Goal: Information Seeking & Learning: Learn about a topic

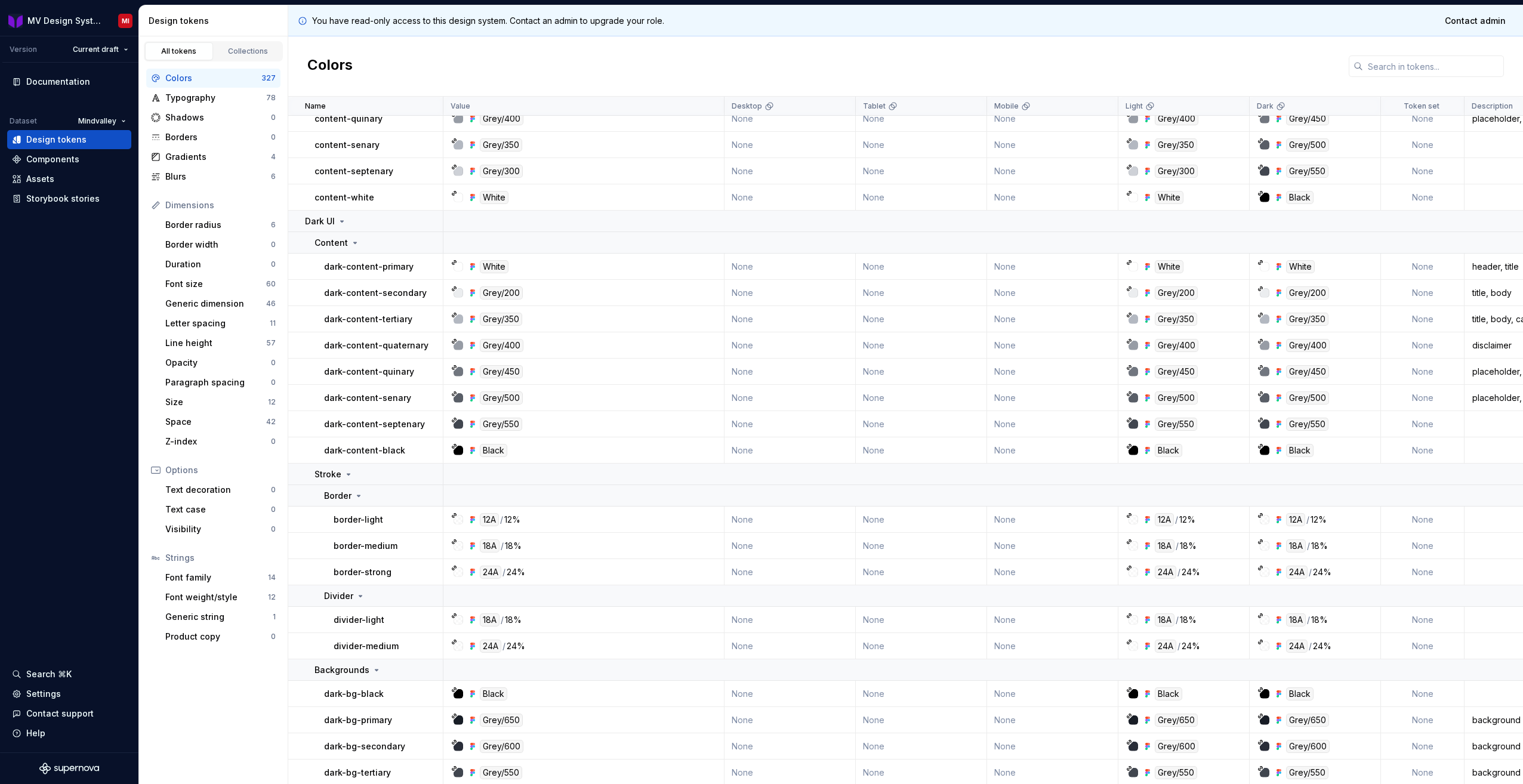
scroll to position [238, 0]
click at [83, 162] on div "Components" at bounding box center [69, 159] width 115 height 12
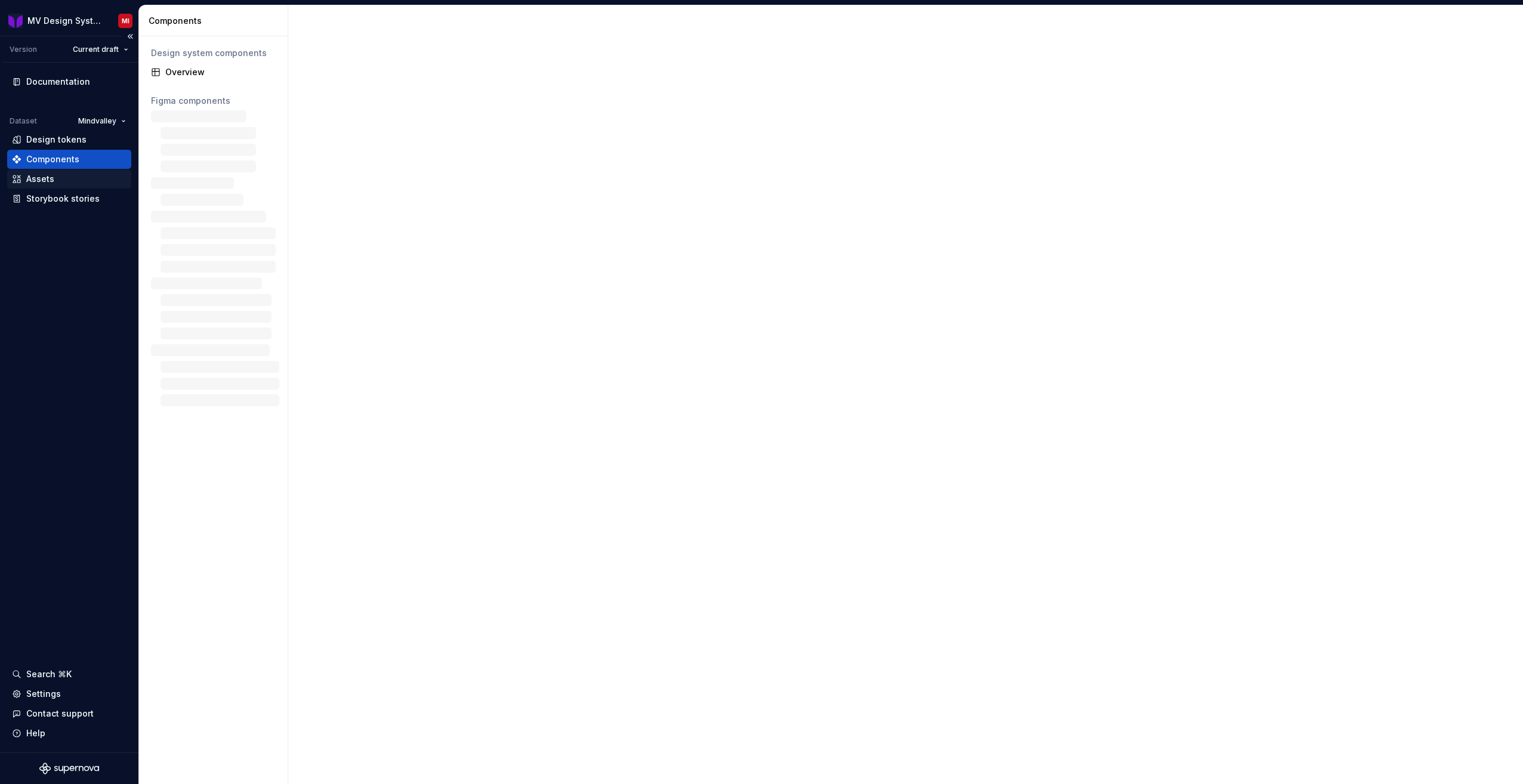
click at [55, 184] on div "Assets" at bounding box center [69, 179] width 115 height 12
click at [52, 198] on div "Storybook stories" at bounding box center [63, 198] width 73 height 12
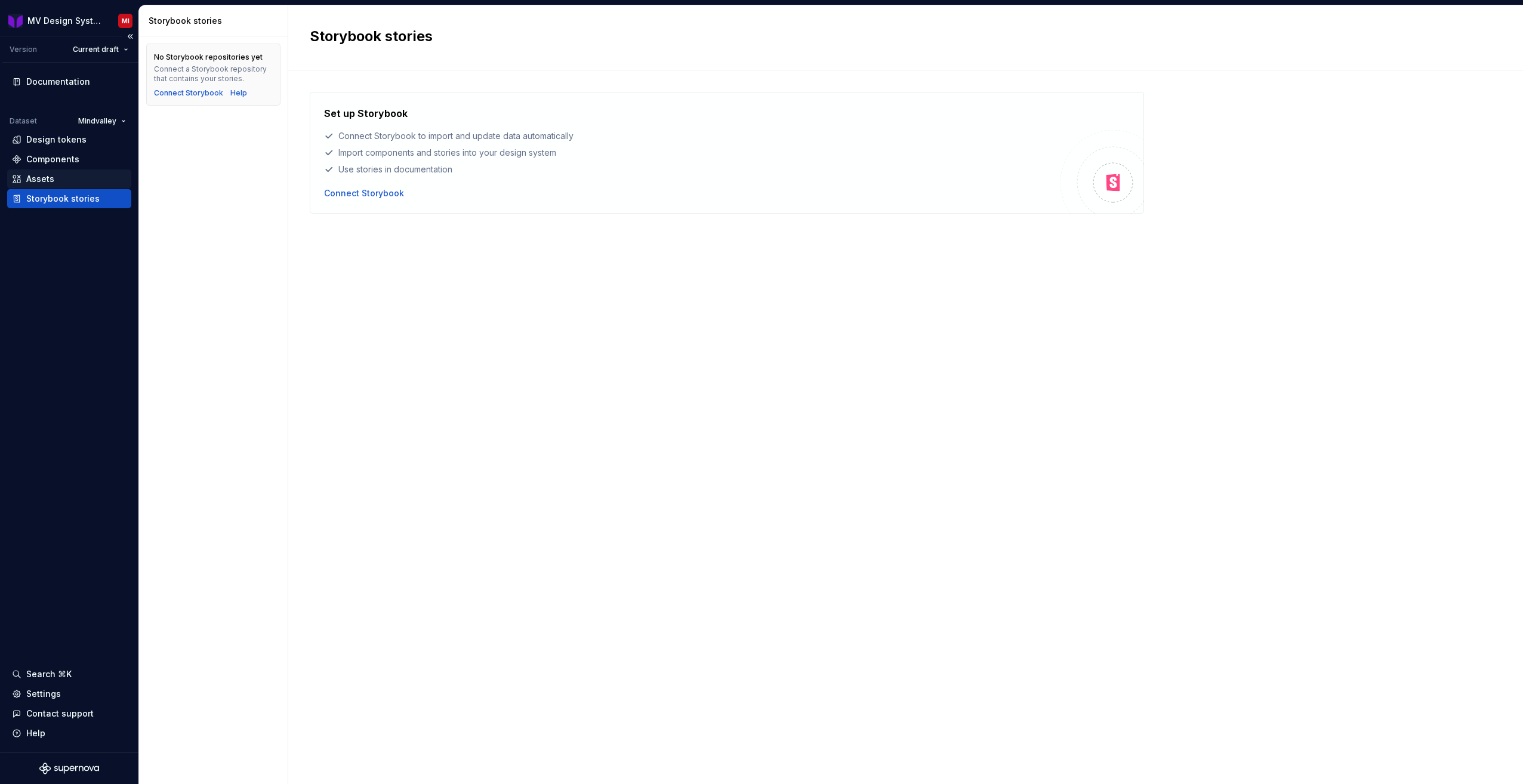
click at [58, 180] on div "Assets" at bounding box center [69, 179] width 115 height 12
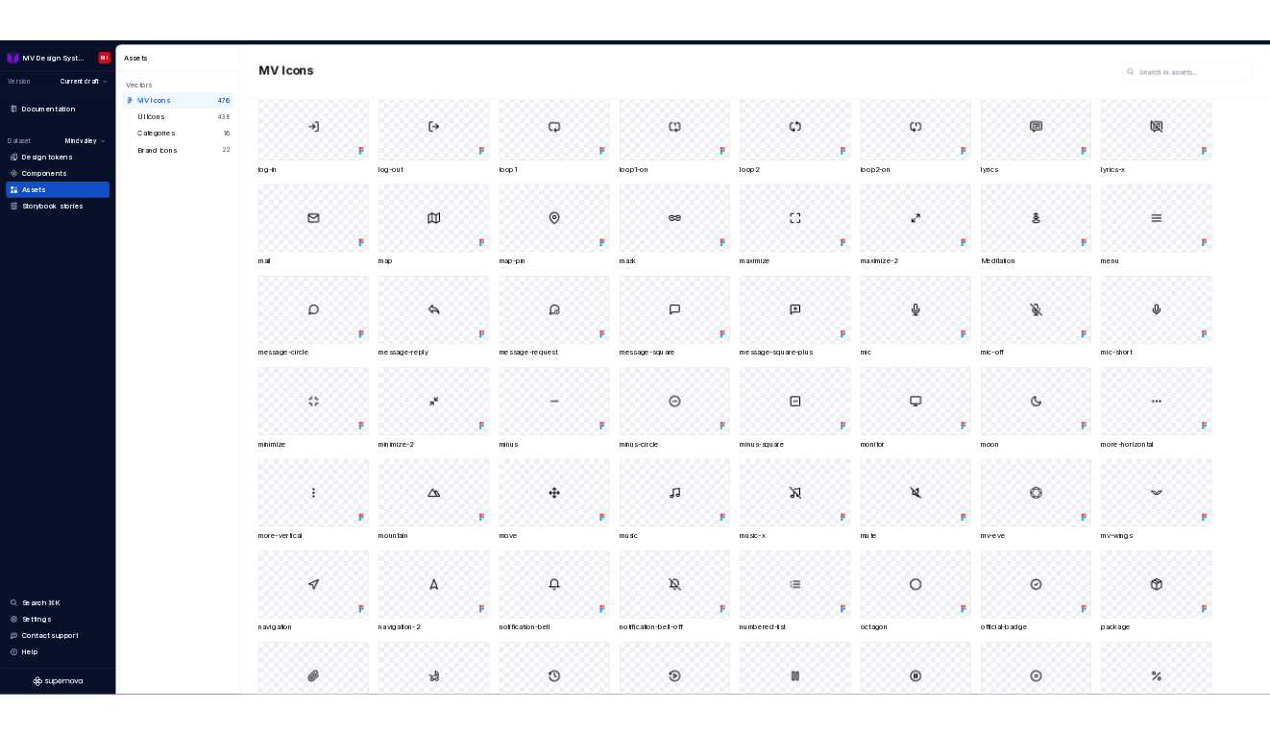
scroll to position [5382, 0]
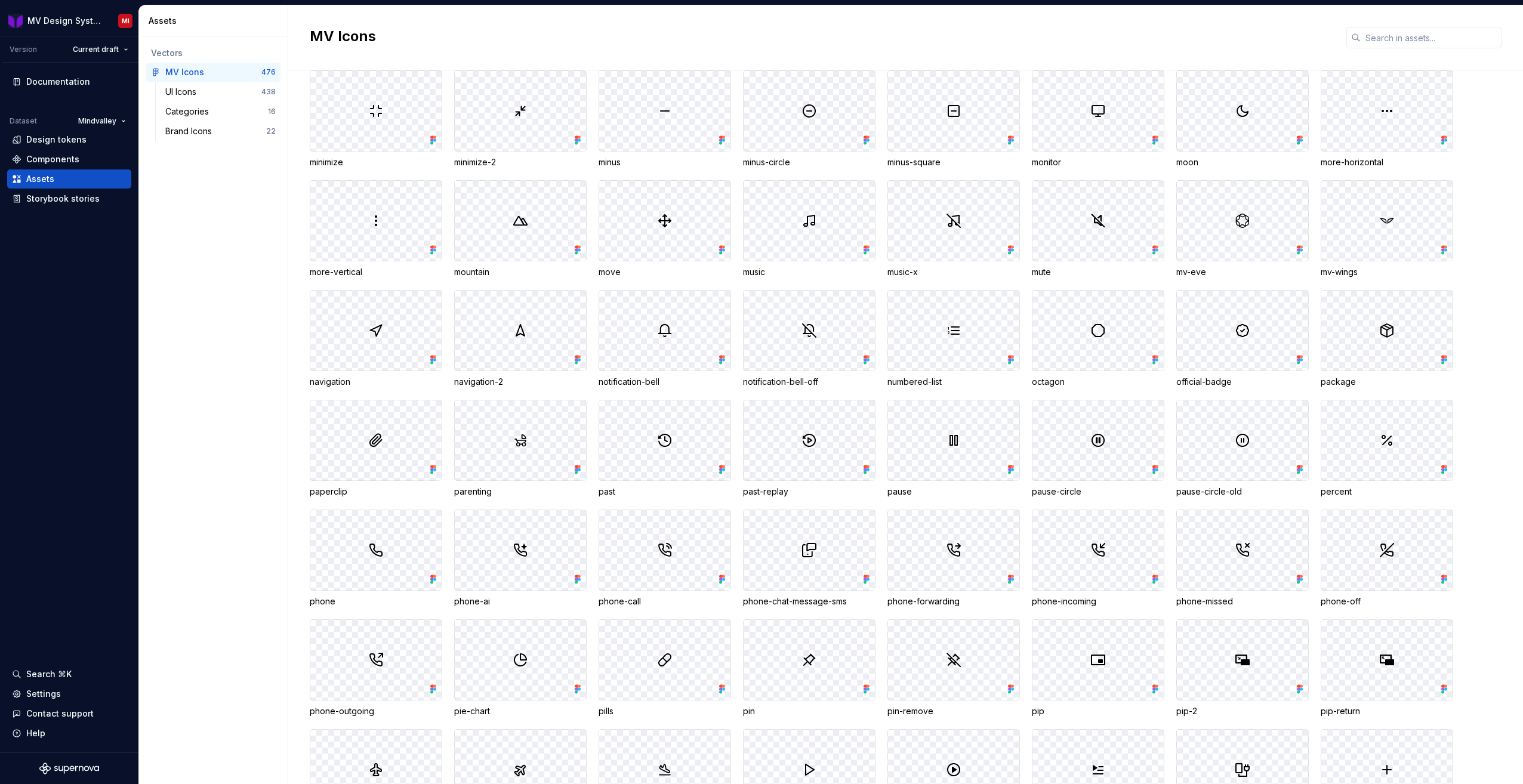
drag, startPoint x: 235, startPoint y: 294, endPoint x: 247, endPoint y: 463, distance: 169.4
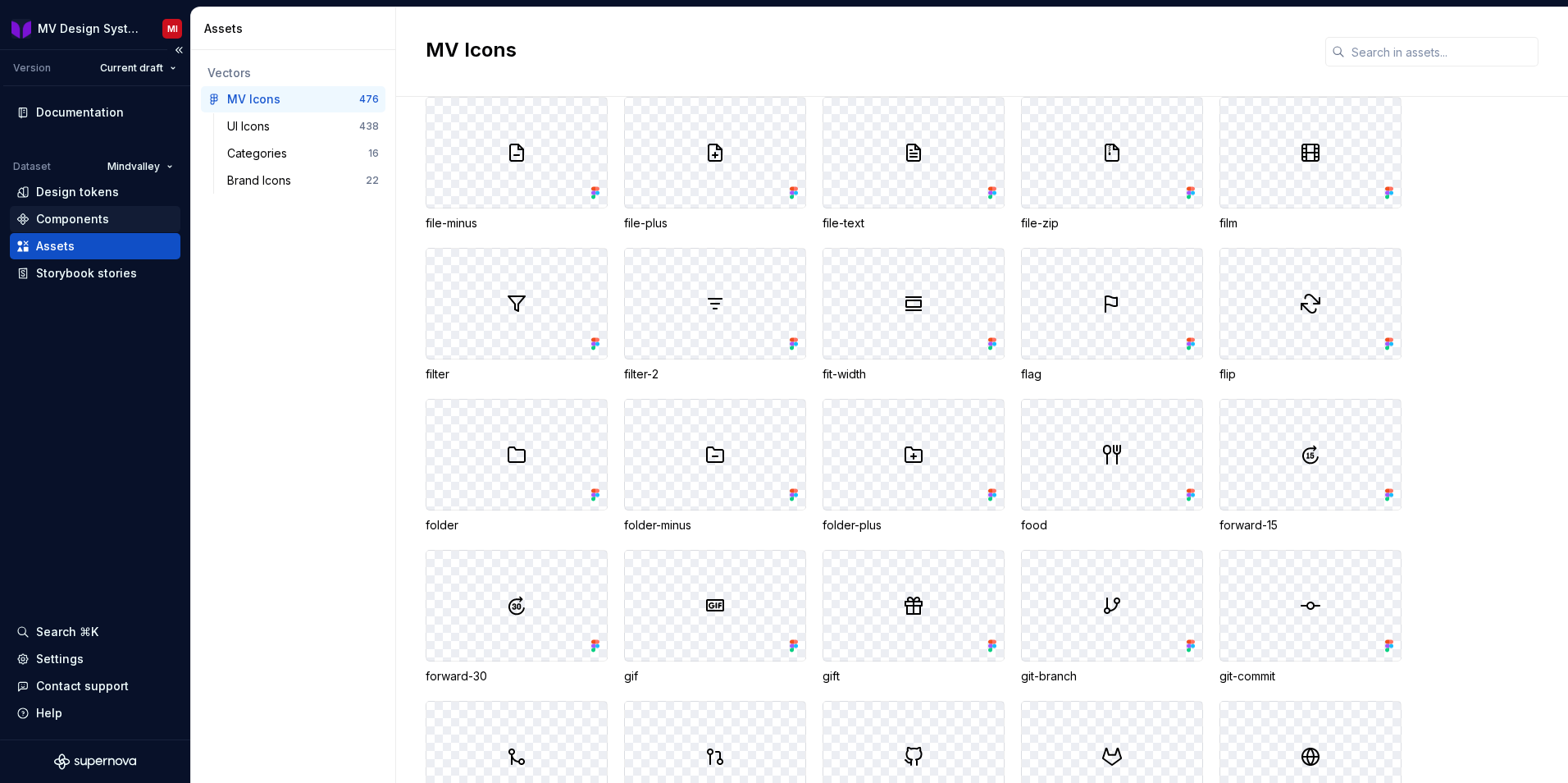
click at [117, 225] on div "Components" at bounding box center [95, 219] width 158 height 16
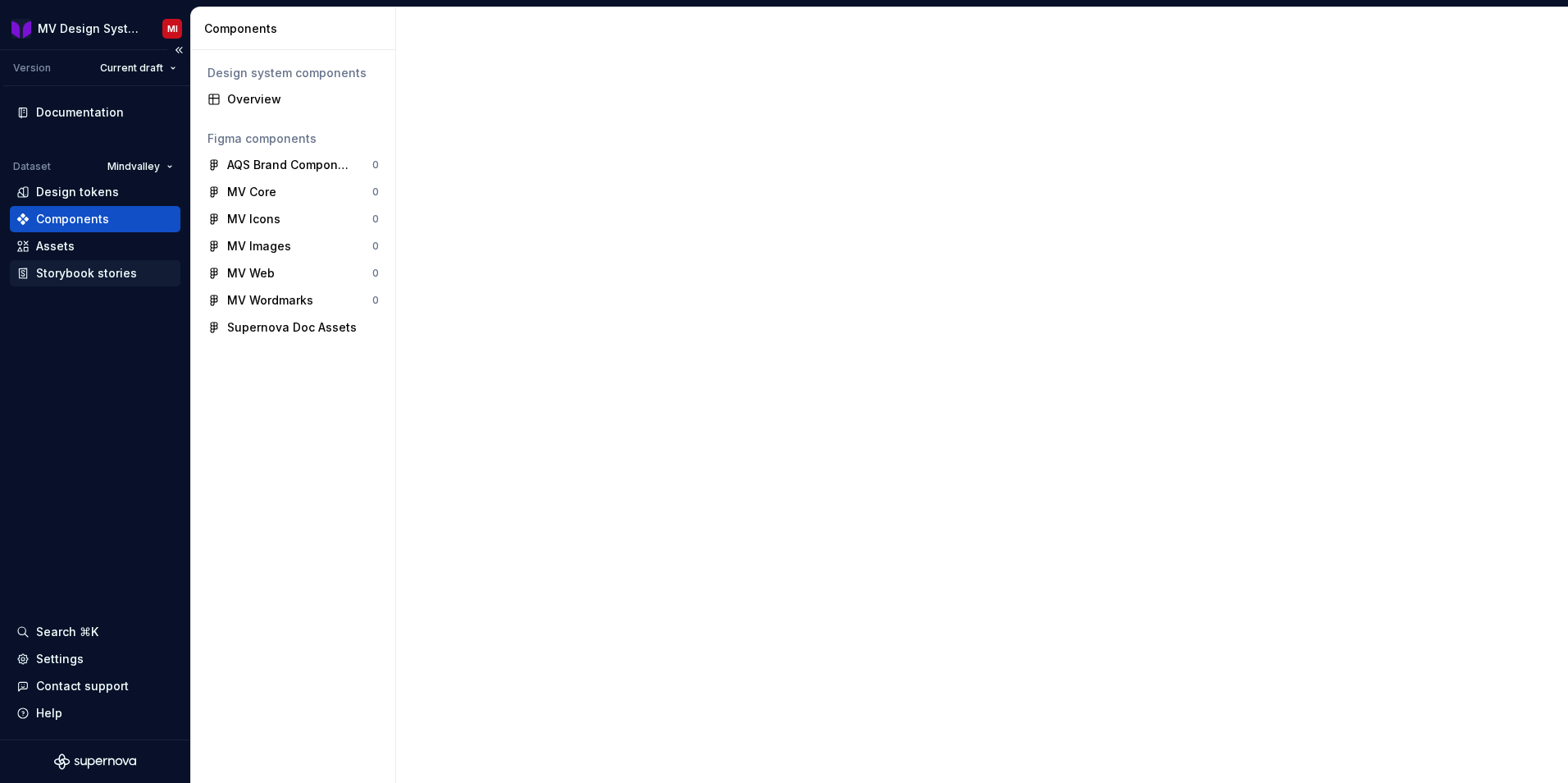
click at [112, 268] on div "Storybook stories" at bounding box center [86, 272] width 101 height 16
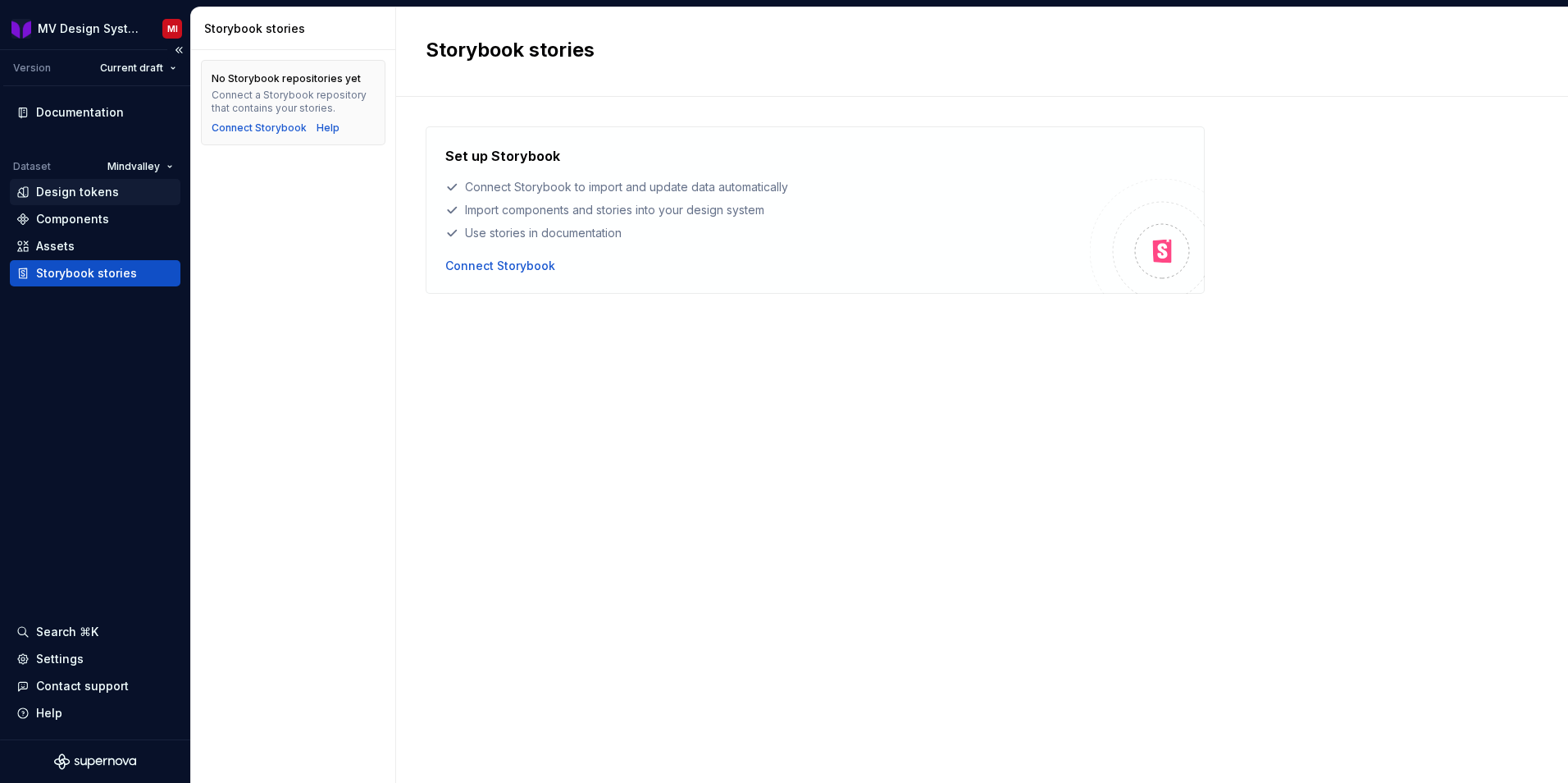
click at [46, 200] on div "Design tokens" at bounding box center [77, 191] width 83 height 16
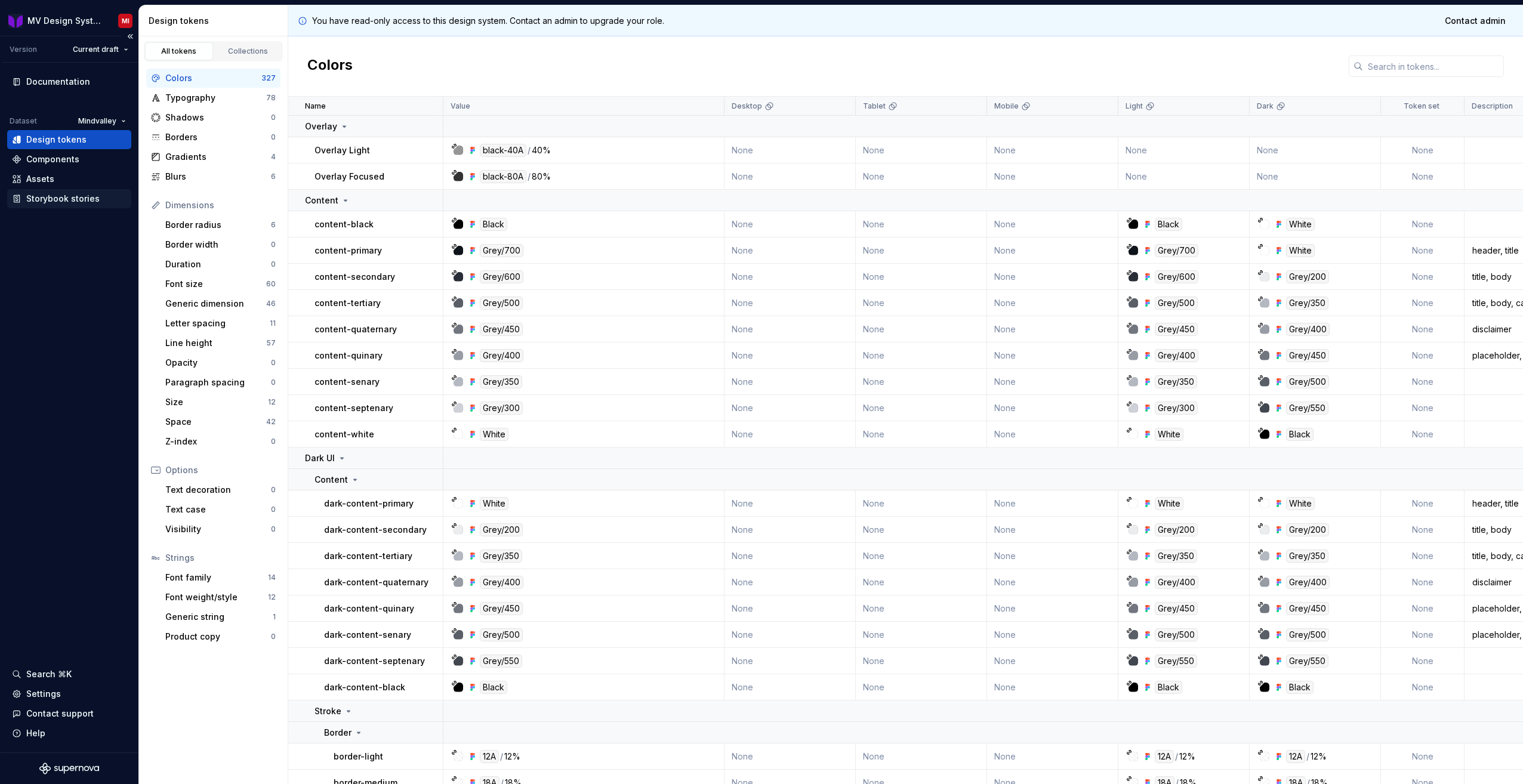
click at [71, 199] on div "Storybook stories" at bounding box center [63, 198] width 73 height 12
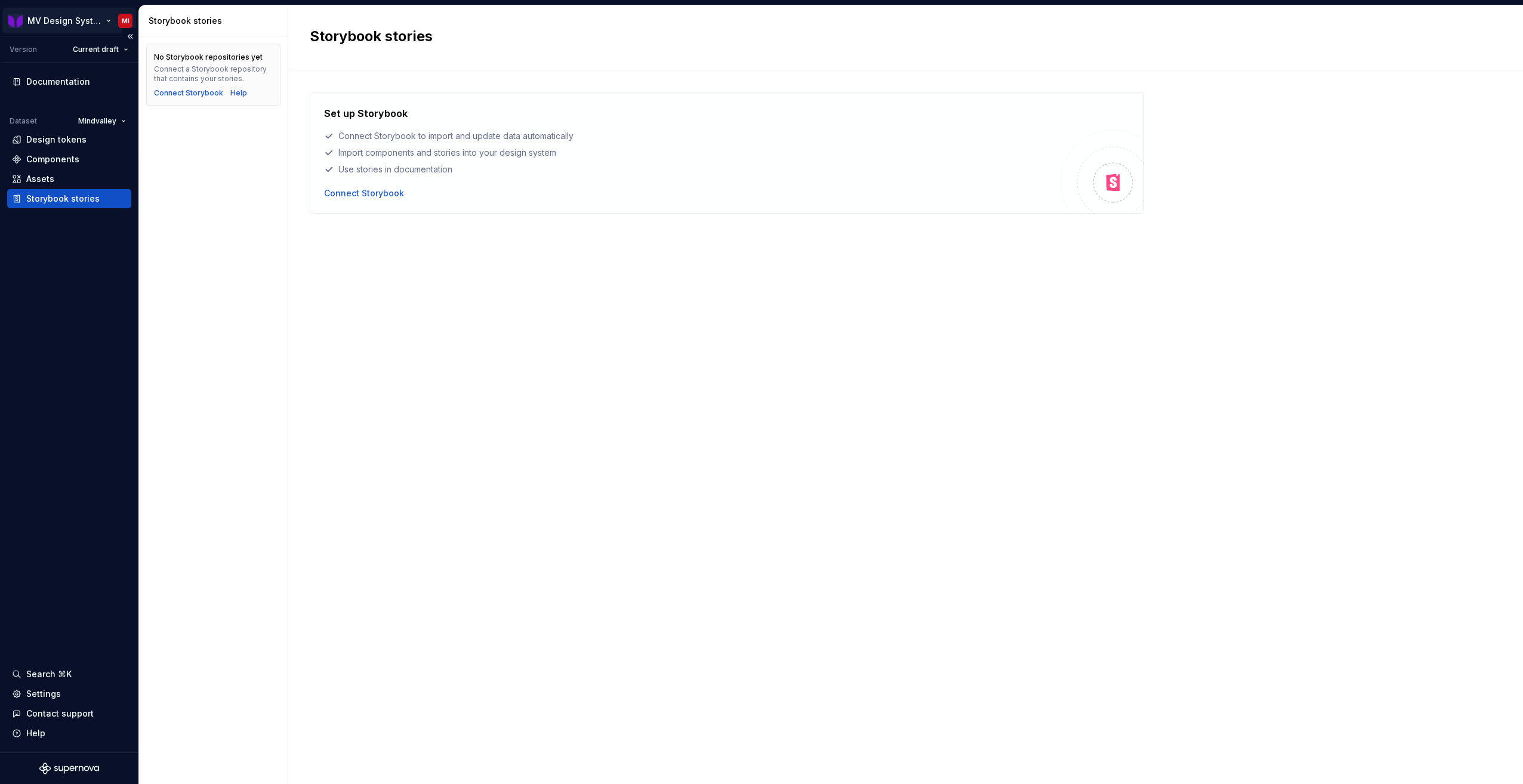
click at [129, 19] on html "MV Design System MI Version Current draft Documentation Dataset Mindvalley Desi…" at bounding box center [762, 392] width 1523 height 784
click at [788, 327] on div "Set up Storybook Connect Storybook to import and update data automatically Impo…" at bounding box center [906, 415] width 1192 height 647
click at [111, 119] on html "MV Design System MI Version Current draft Documentation Dataset Mindvalley Desi…" at bounding box center [762, 392] width 1523 height 784
click at [116, 160] on div "EVE" at bounding box center [135, 163] width 78 height 12
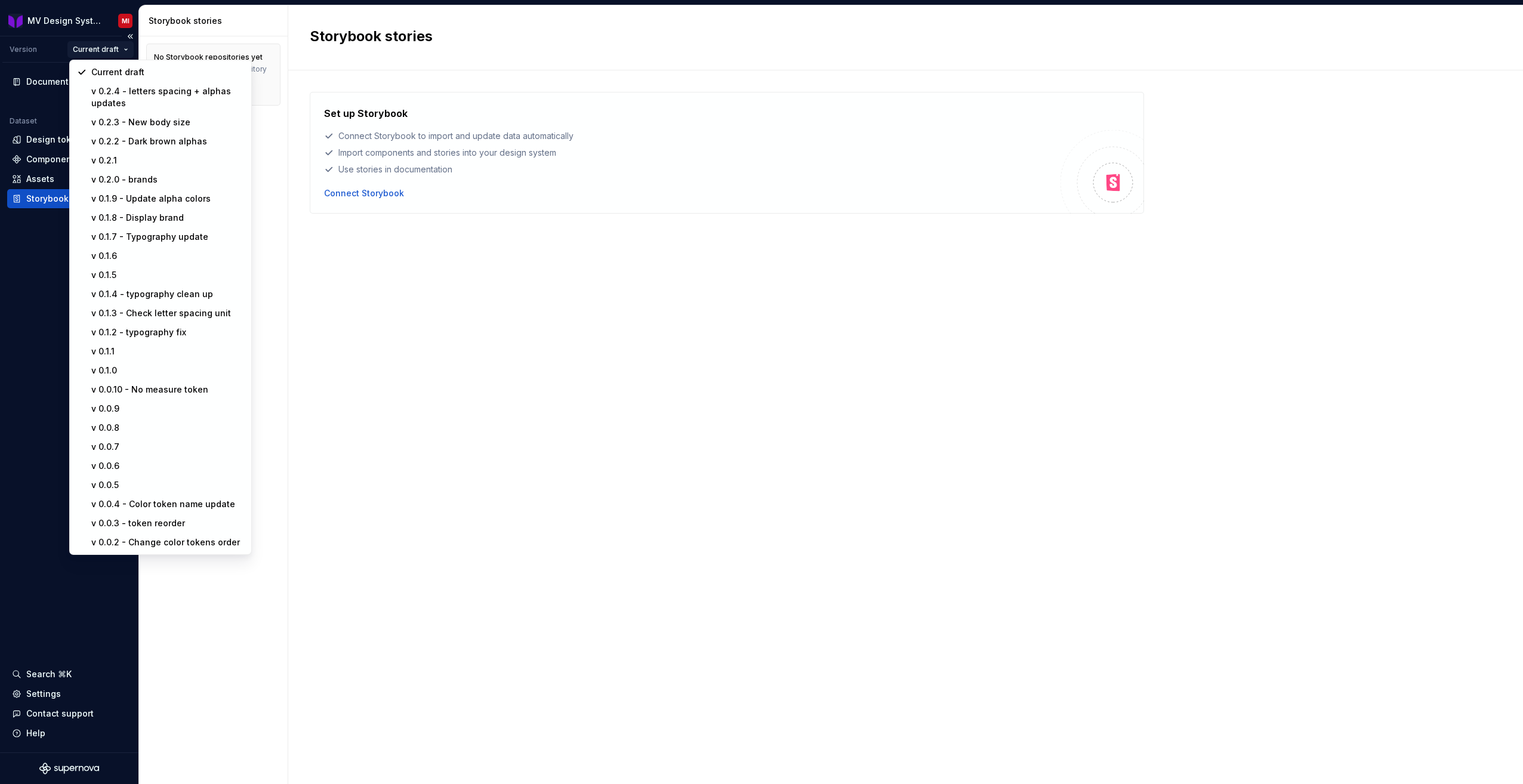
click at [117, 48] on html "MV Design System MI Version Current draft Documentation Dataset EVE Design toke…" at bounding box center [762, 392] width 1523 height 784
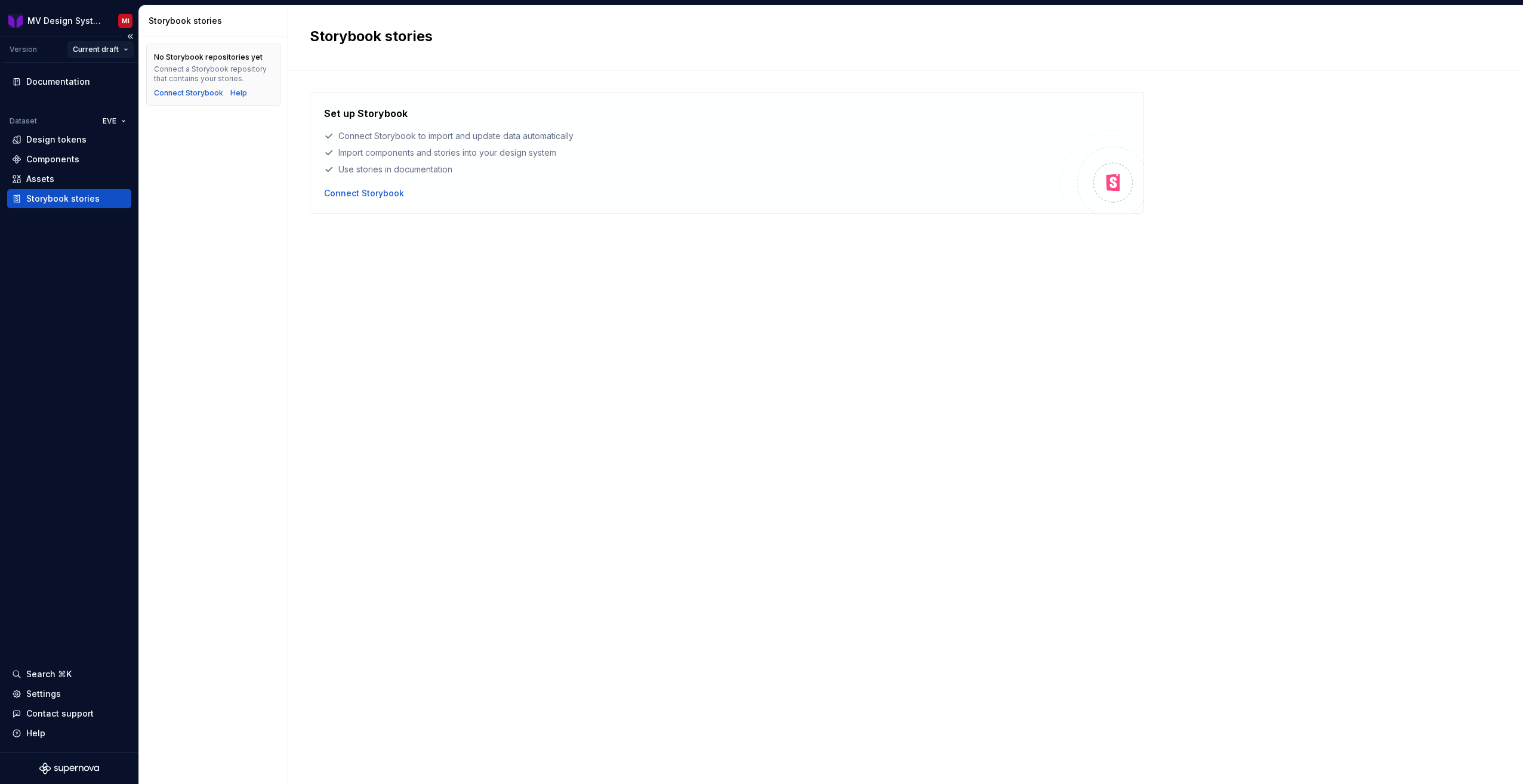
click at [117, 48] on html "MV Design System MI Version Current draft Documentation Dataset EVE Design toke…" at bounding box center [762, 392] width 1523 height 784
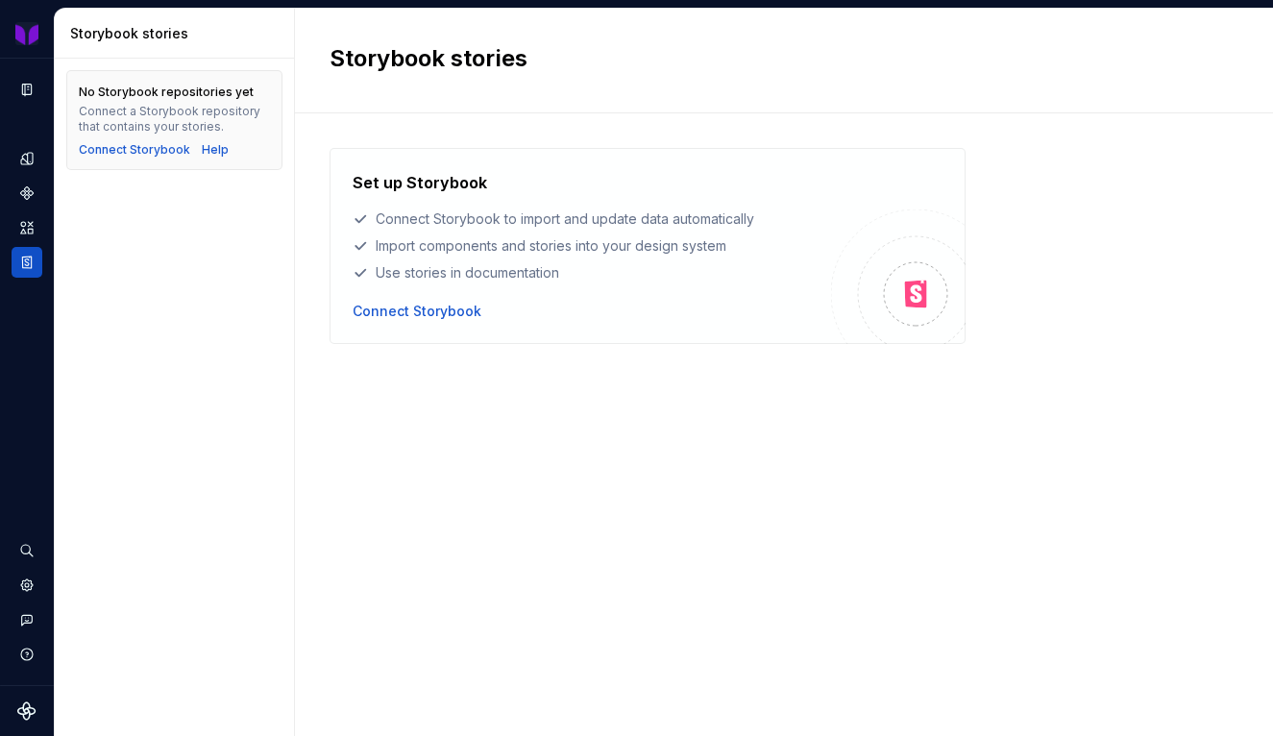
click at [25, 39] on html "MV Design System MI Dataset EVE Storybook stories No Storybook repositories yet…" at bounding box center [636, 368] width 1273 height 736
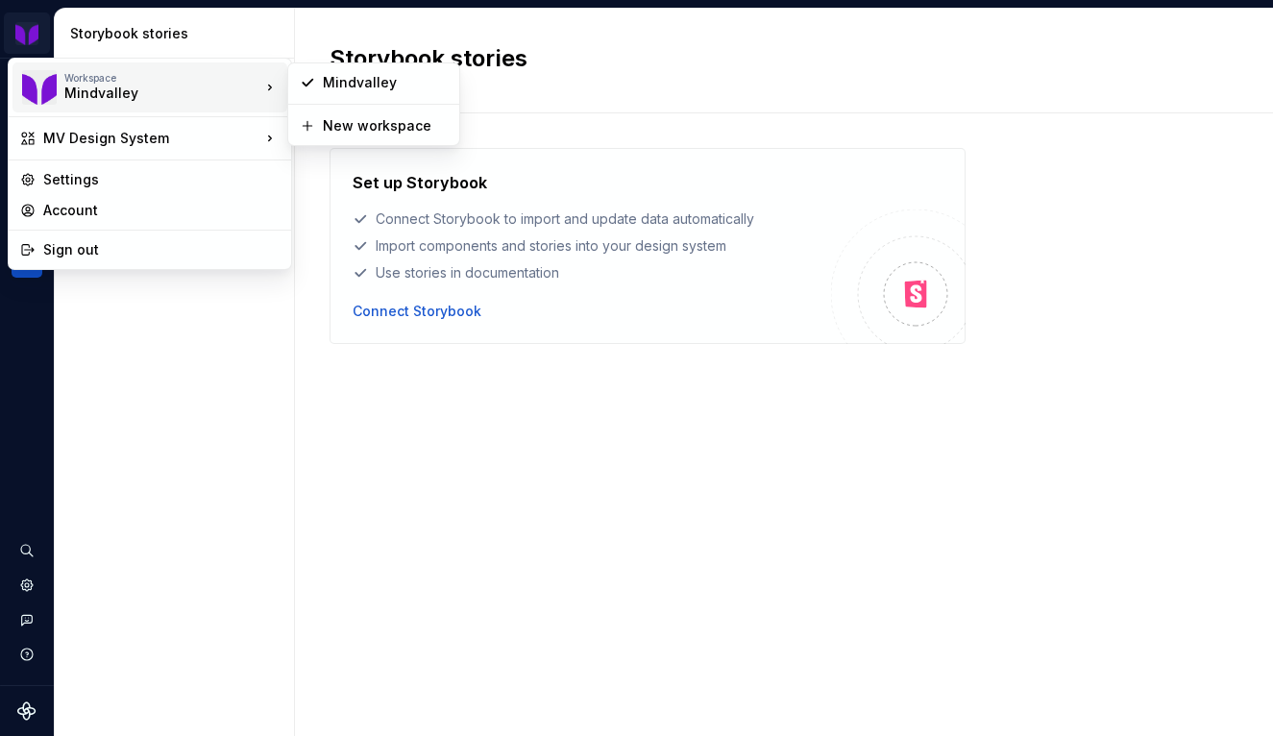
click at [58, 21] on html "MV Design System MI Dataset EVE Storybook stories No Storybook repositories yet…" at bounding box center [636, 368] width 1273 height 736
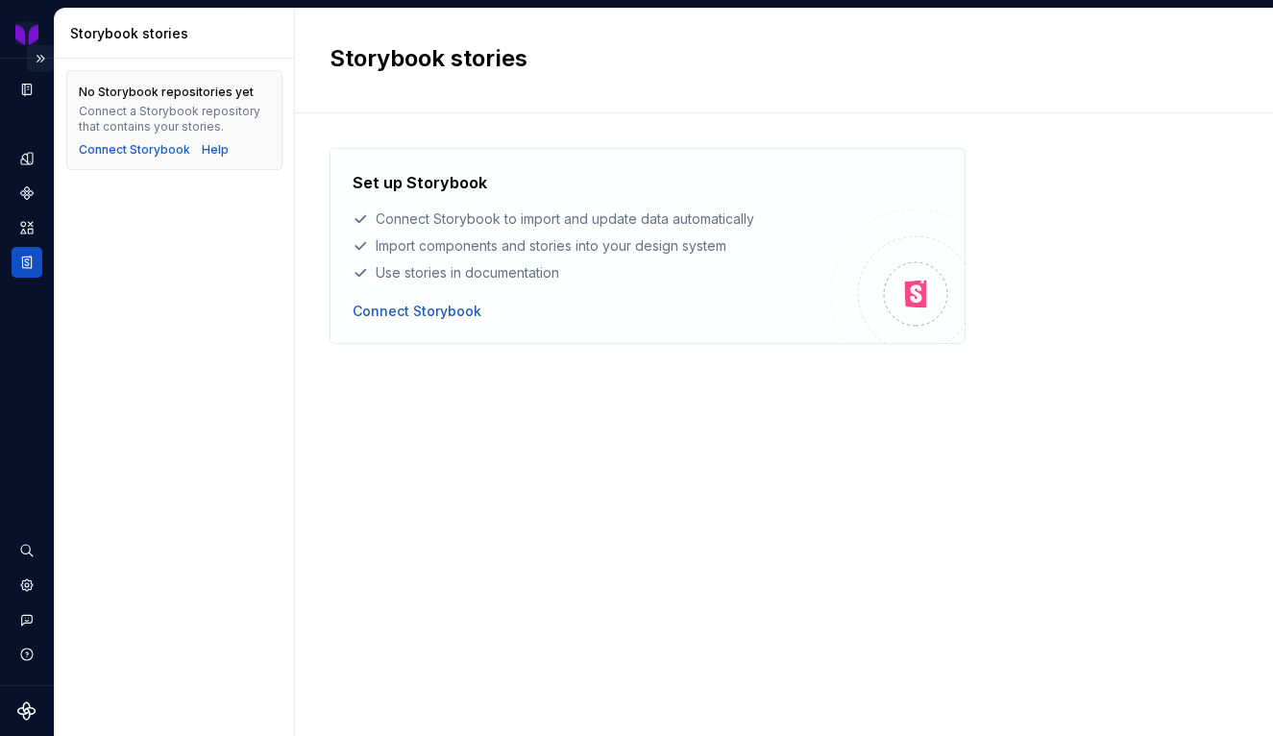
click at [44, 61] on button "Expand sidebar" at bounding box center [40, 58] width 27 height 27
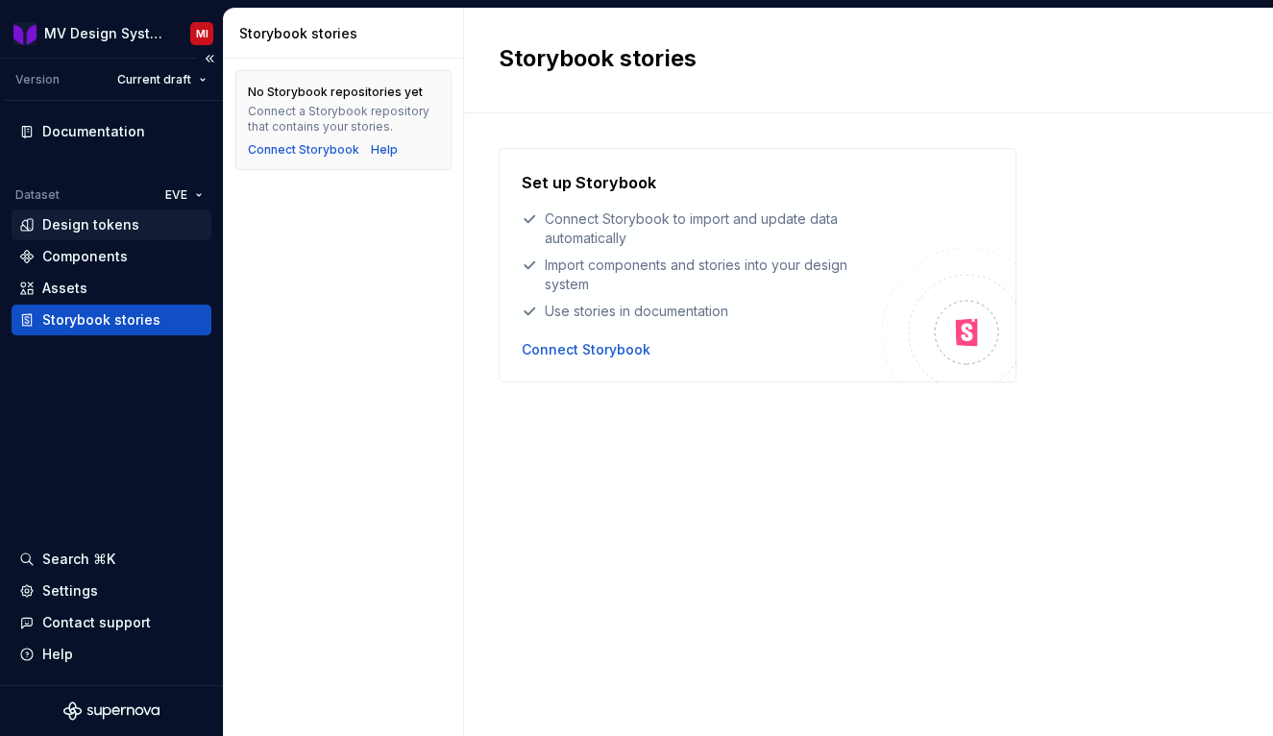
click at [137, 223] on div "Design tokens" at bounding box center [111, 224] width 185 height 19
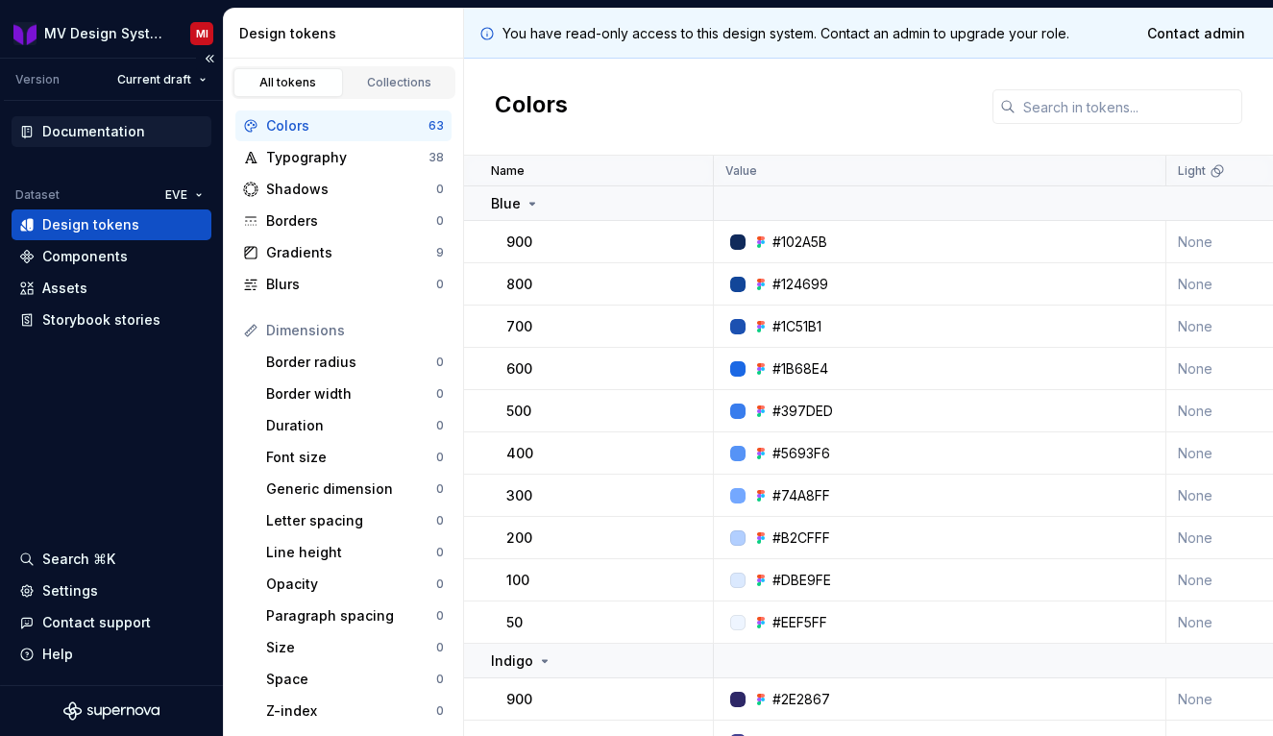
click at [131, 137] on div "Documentation" at bounding box center [93, 131] width 103 height 19
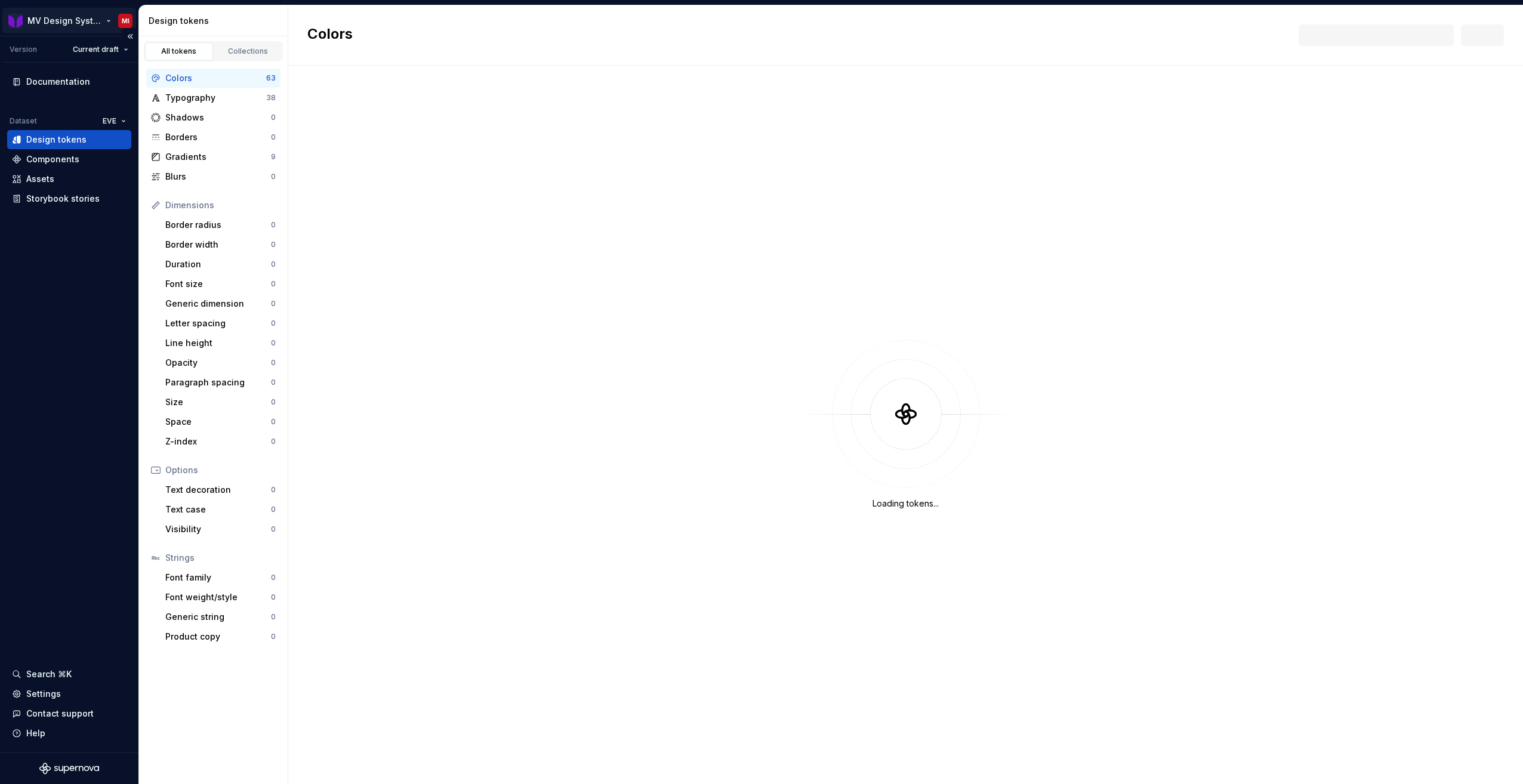
click at [124, 19] on html "MV Design System MI Version Current draft Documentation Dataset EVE Design toke…" at bounding box center [762, 392] width 1523 height 784
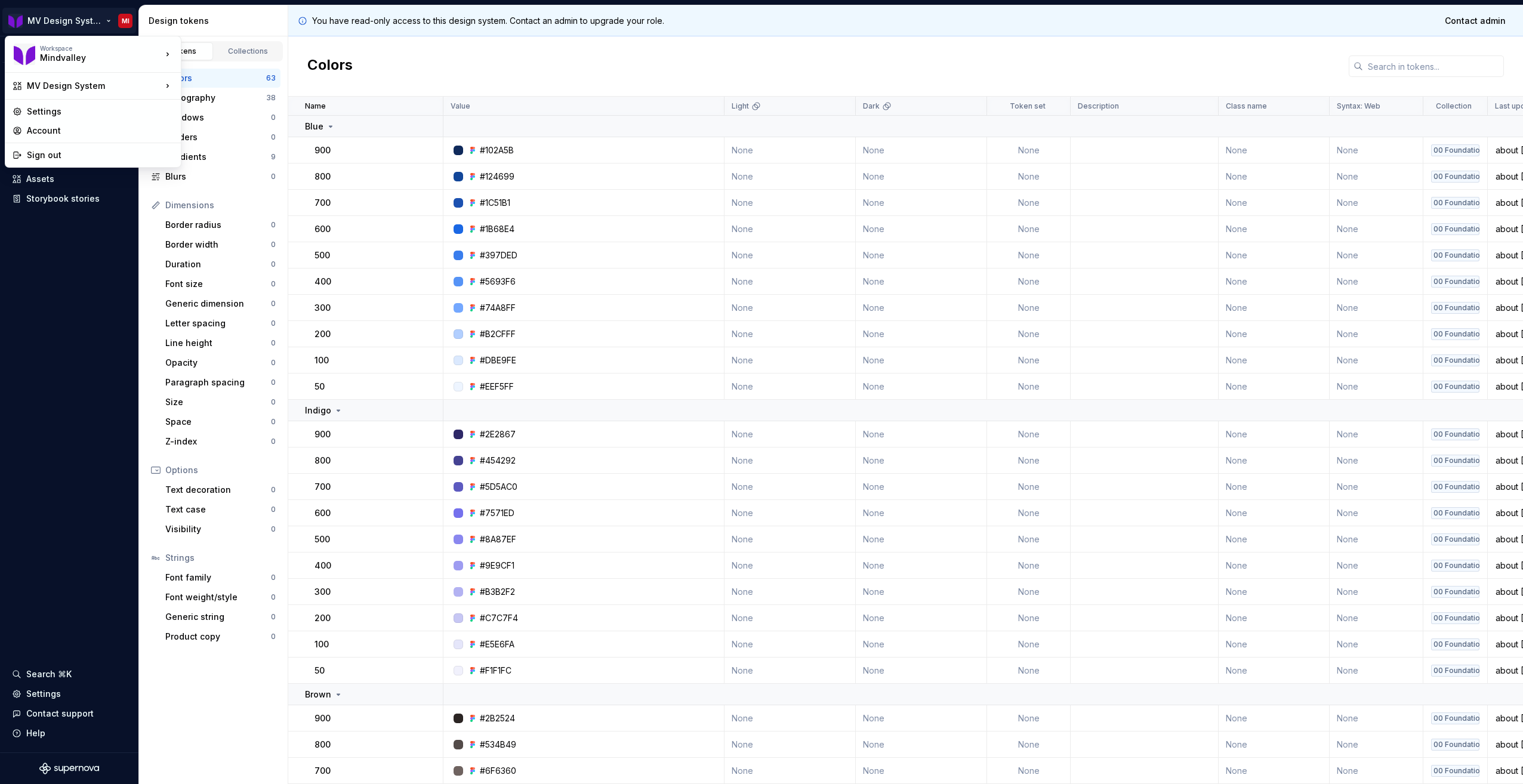
click at [609, 333] on html "MV Design System MI Version Current draft Documentation Dataset EVE Design toke…" at bounding box center [762, 392] width 1523 height 784
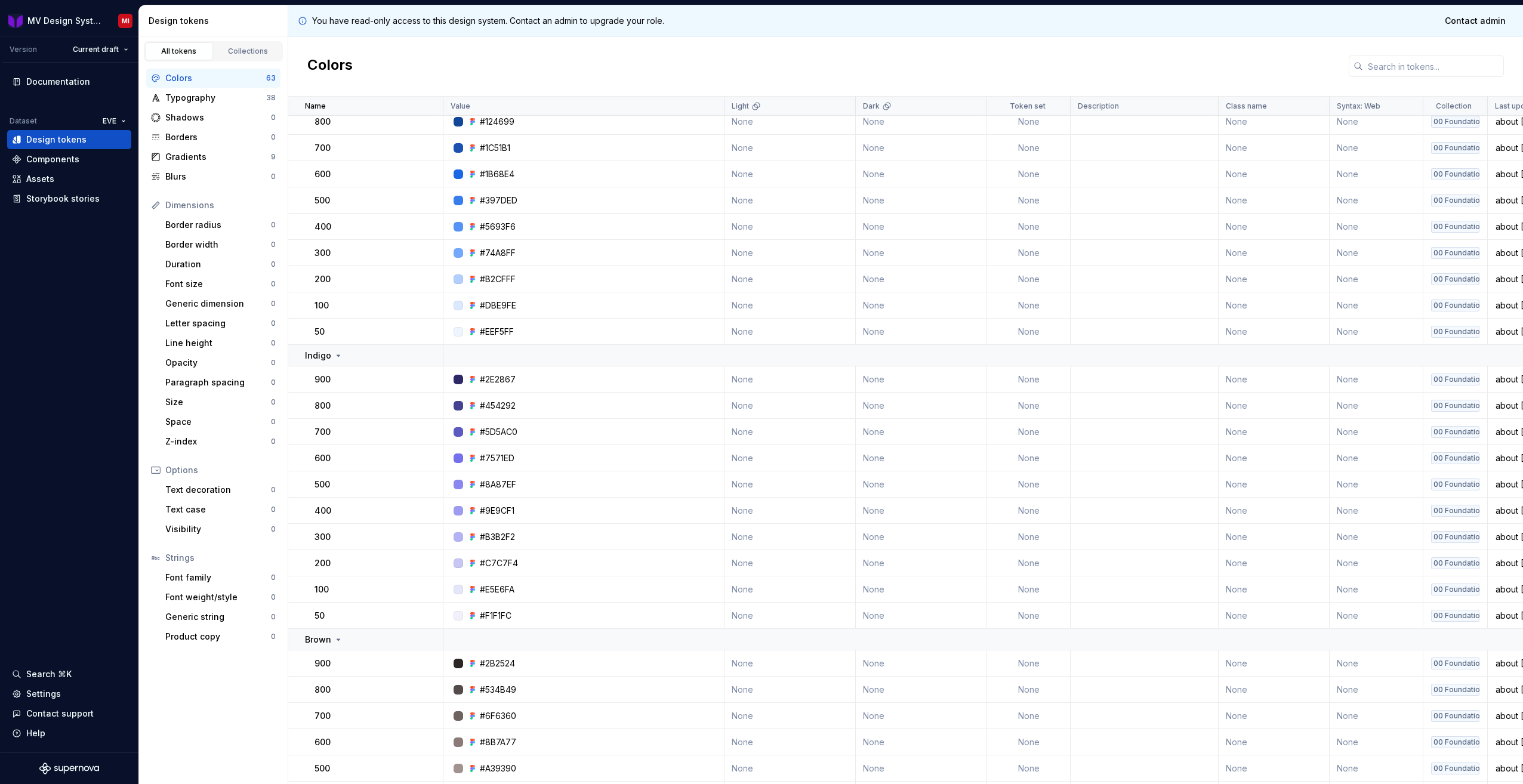
scroll to position [238, 0]
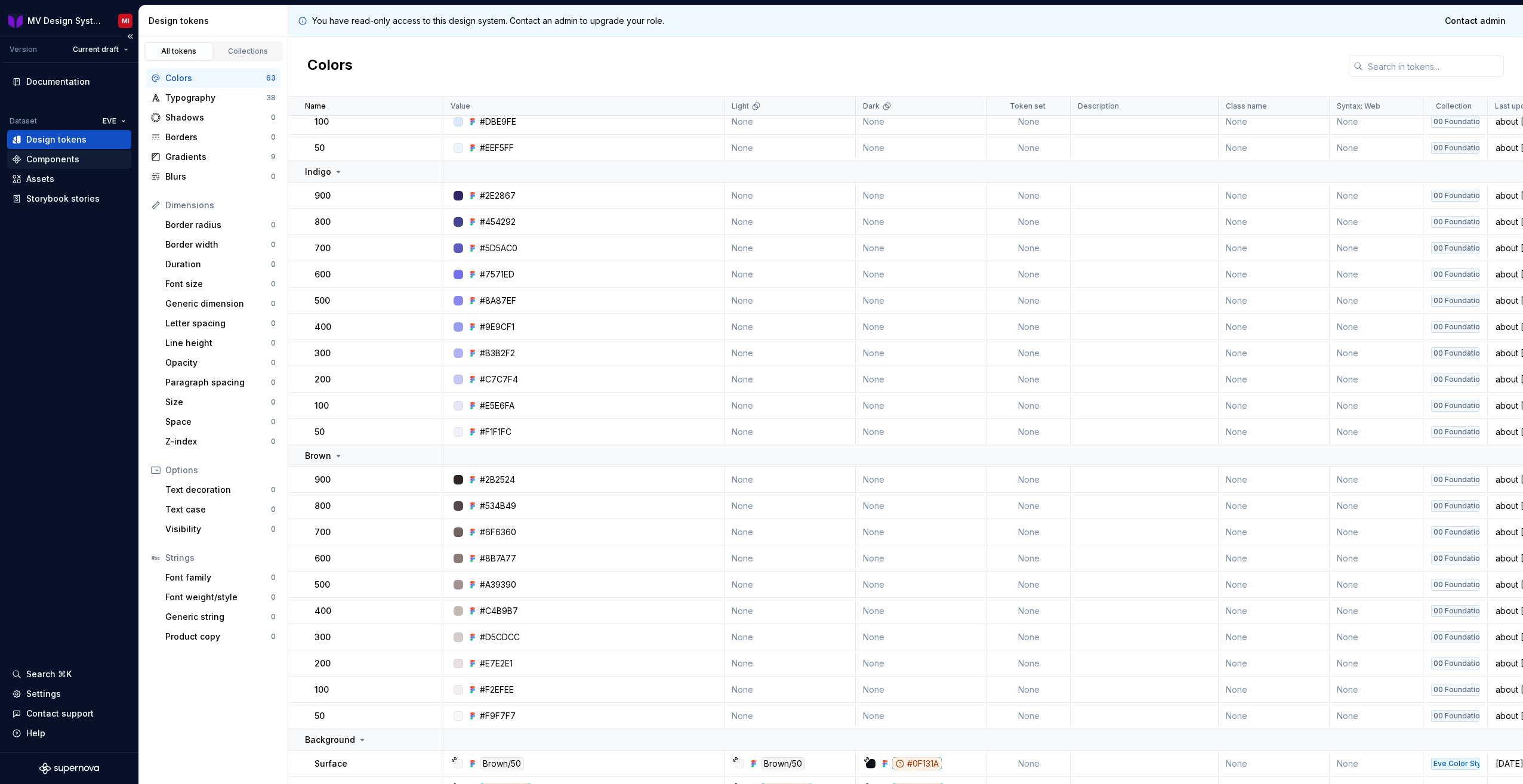
click at [53, 163] on div "Components" at bounding box center [53, 159] width 53 height 12
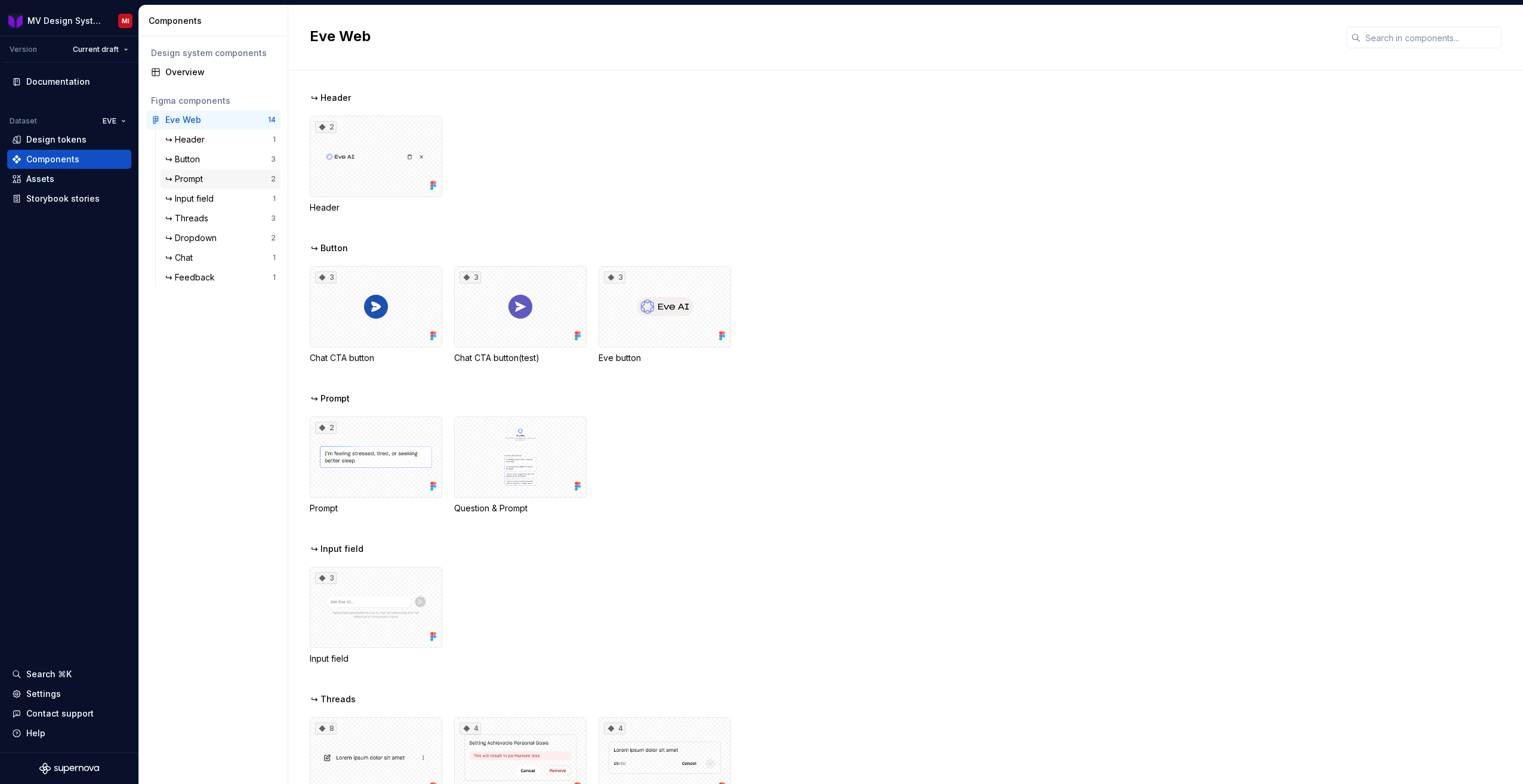
click at [207, 179] on div "↪ Prompt" at bounding box center [186, 179] width 42 height 12
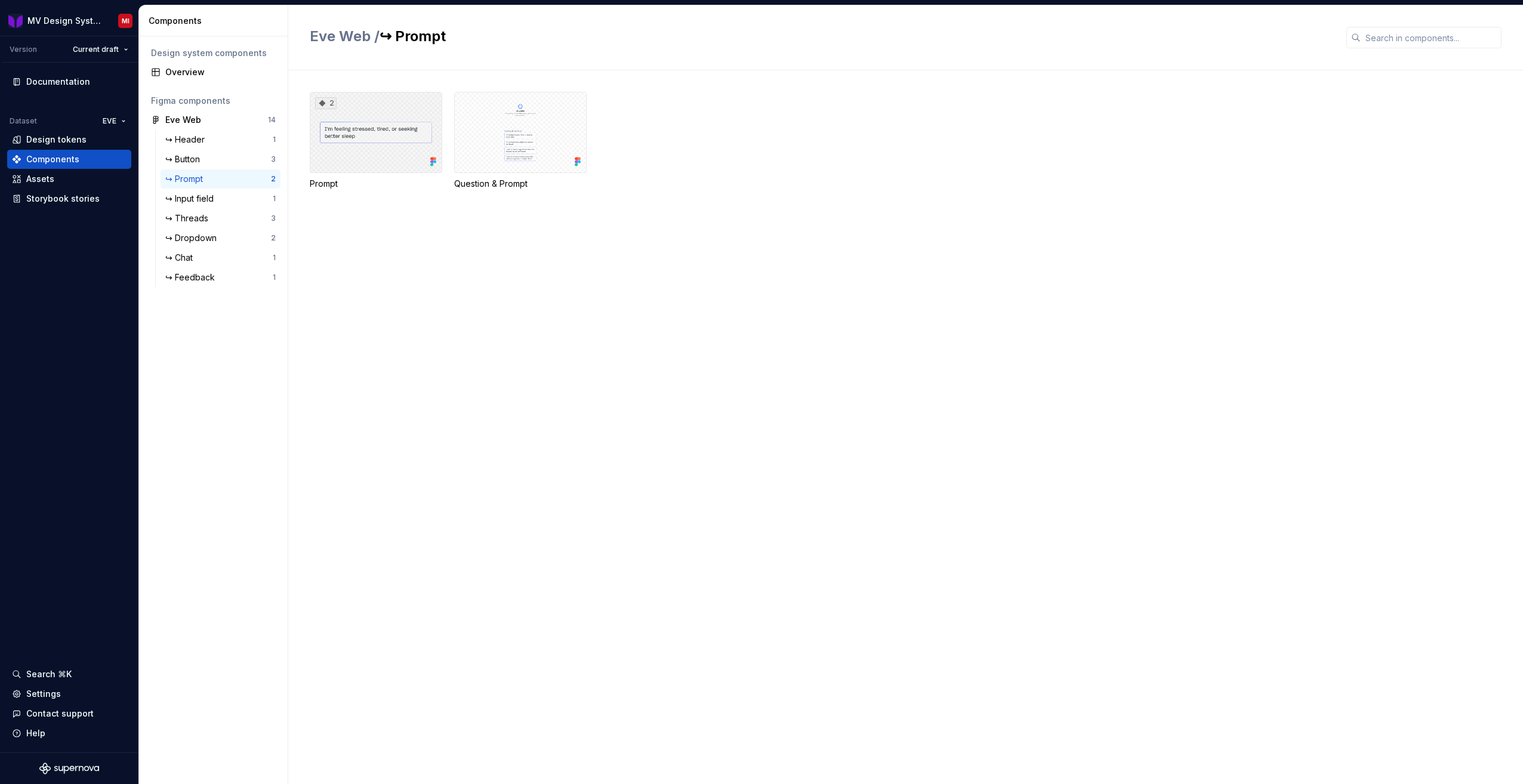
click at [382, 158] on div "2" at bounding box center [376, 132] width 132 height 81
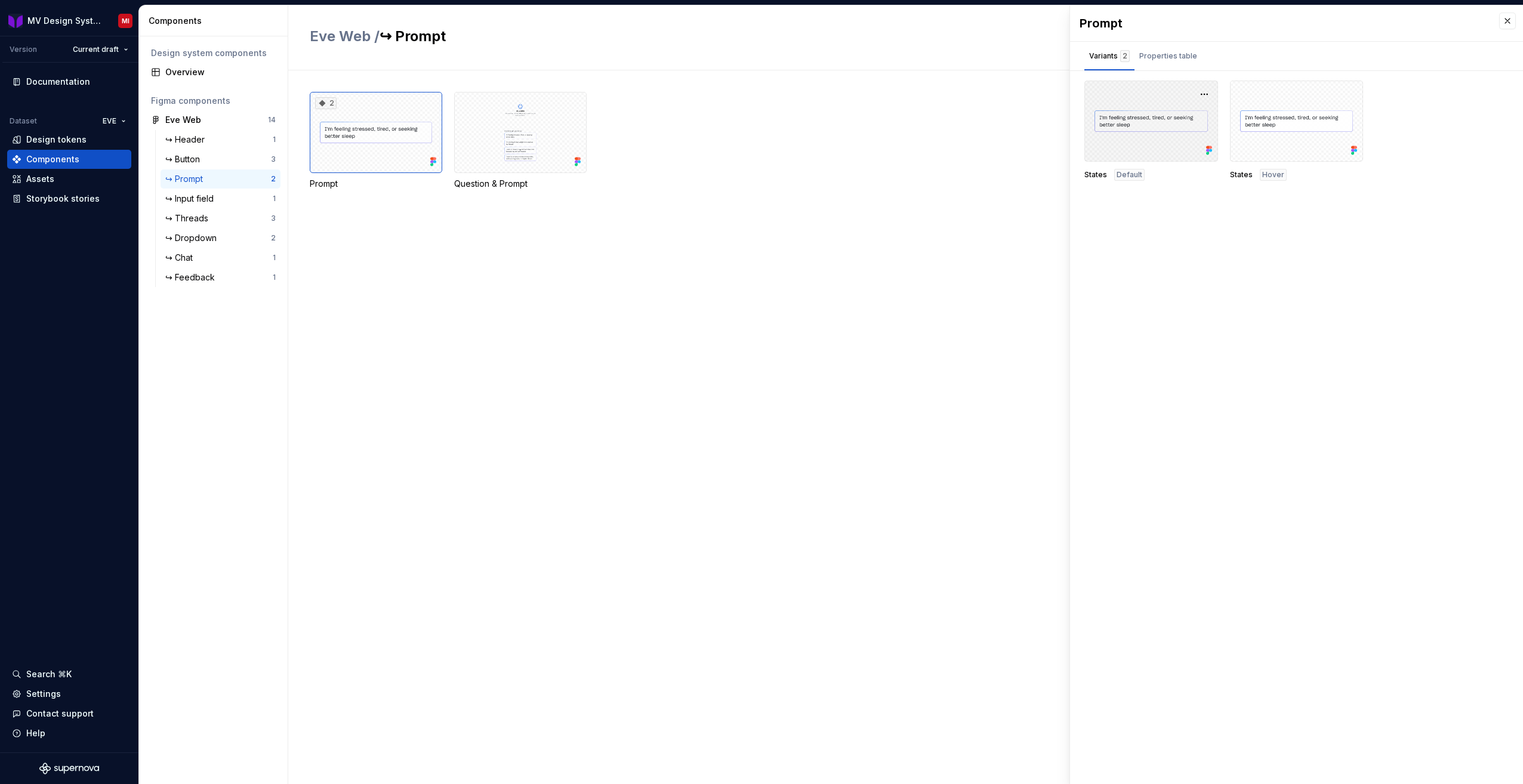
click at [1178, 128] on div at bounding box center [1151, 121] width 134 height 81
click at [1299, 132] on div at bounding box center [1297, 121] width 134 height 81
click at [1164, 56] on div "Properties table" at bounding box center [1168, 56] width 58 height 12
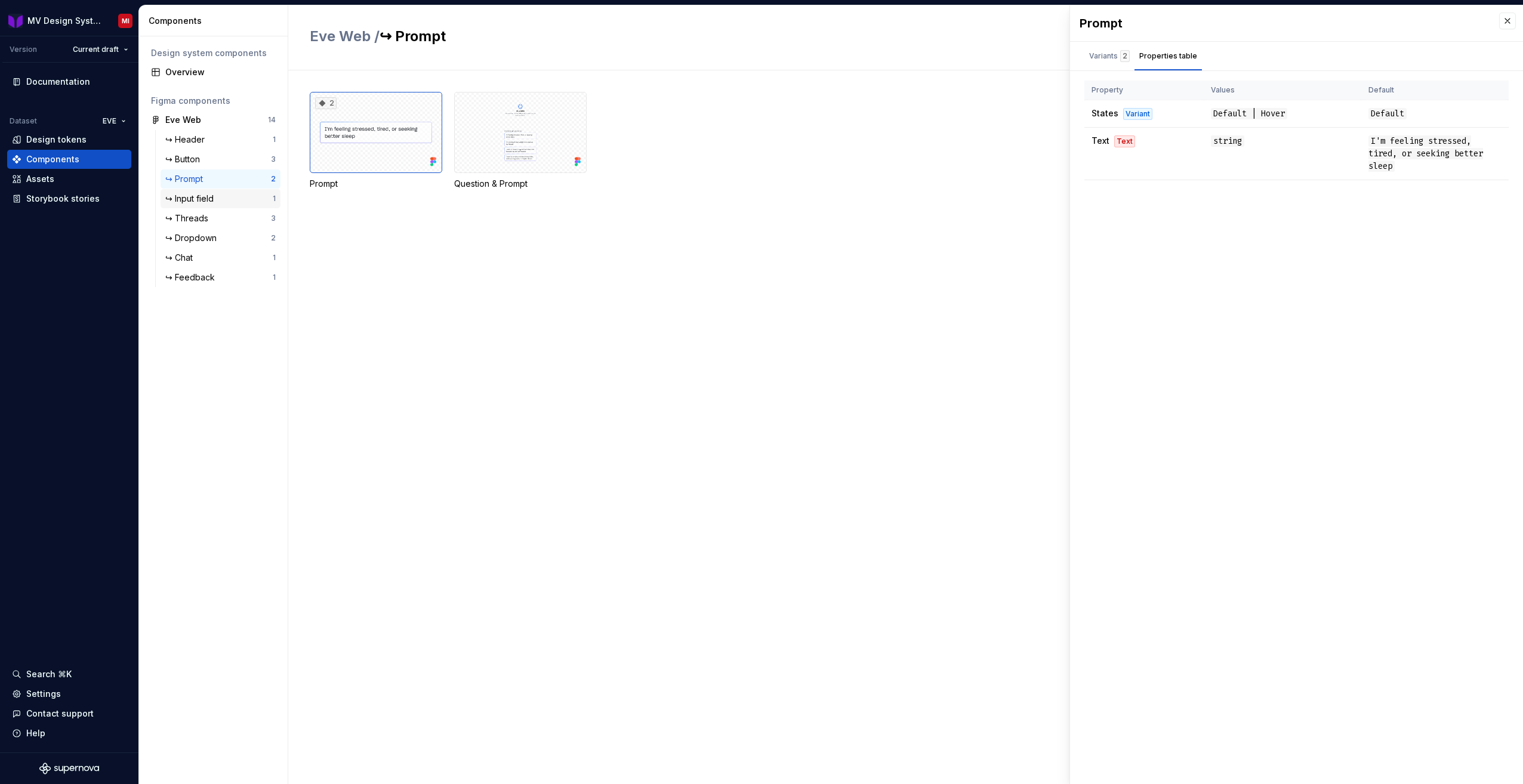
click at [223, 194] on div "↪ Input field" at bounding box center [219, 198] width 107 height 12
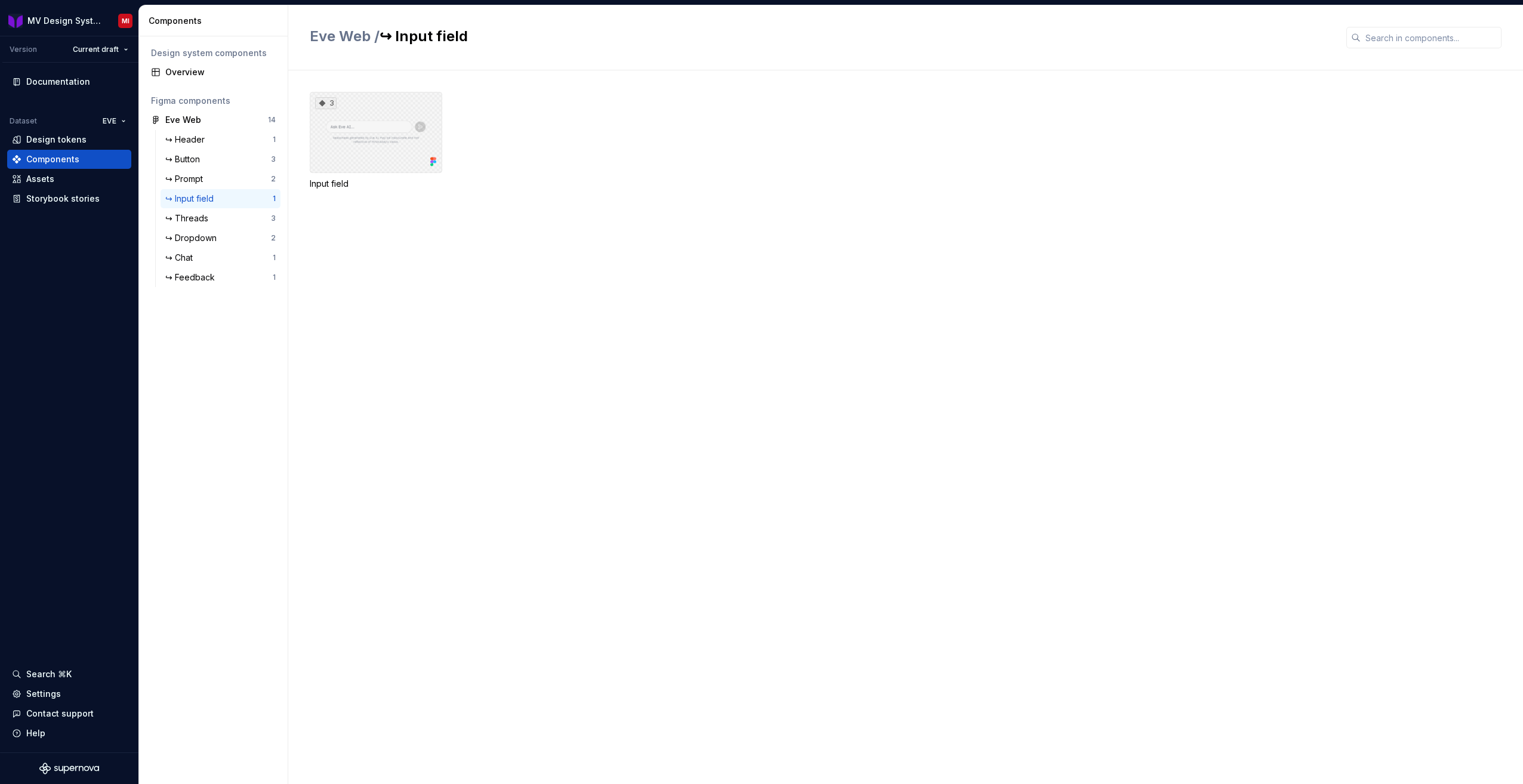
click at [399, 145] on div "3" at bounding box center [376, 132] width 132 height 81
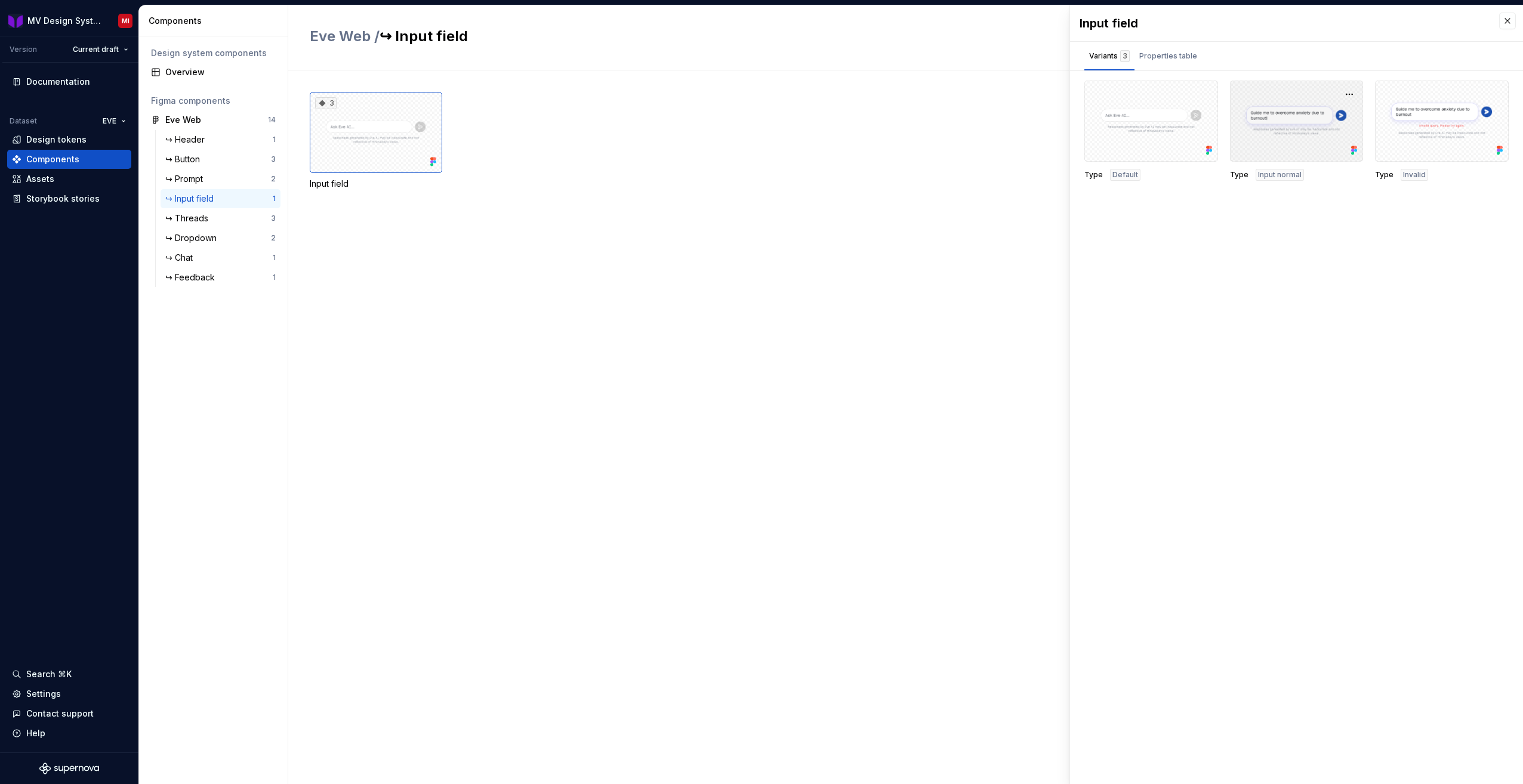
click at [1324, 112] on div at bounding box center [1297, 121] width 134 height 81
click at [1147, 54] on div "Properties table" at bounding box center [1168, 56] width 58 height 12
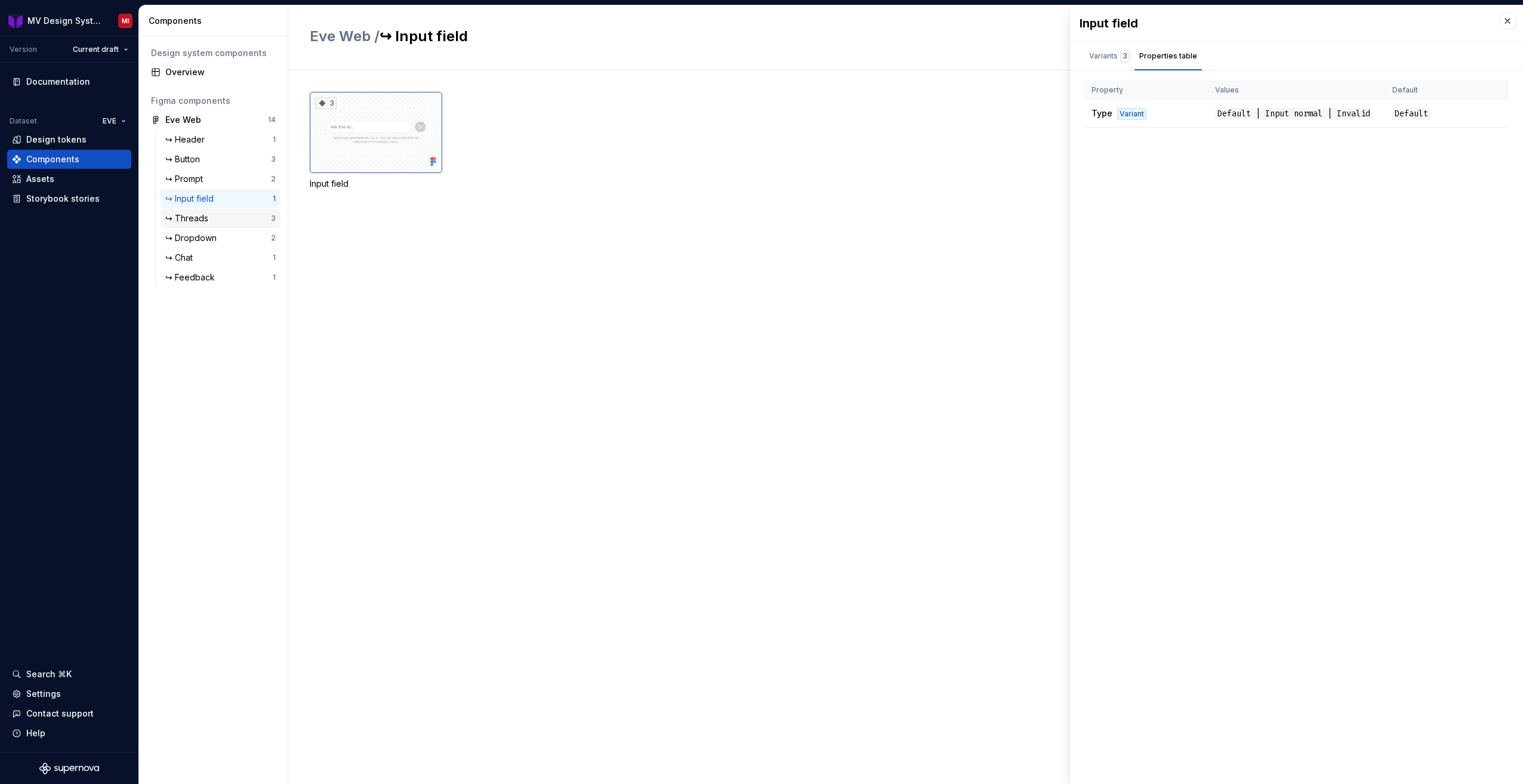
click at [229, 218] on div "↪ Threads" at bounding box center [218, 218] width 106 height 12
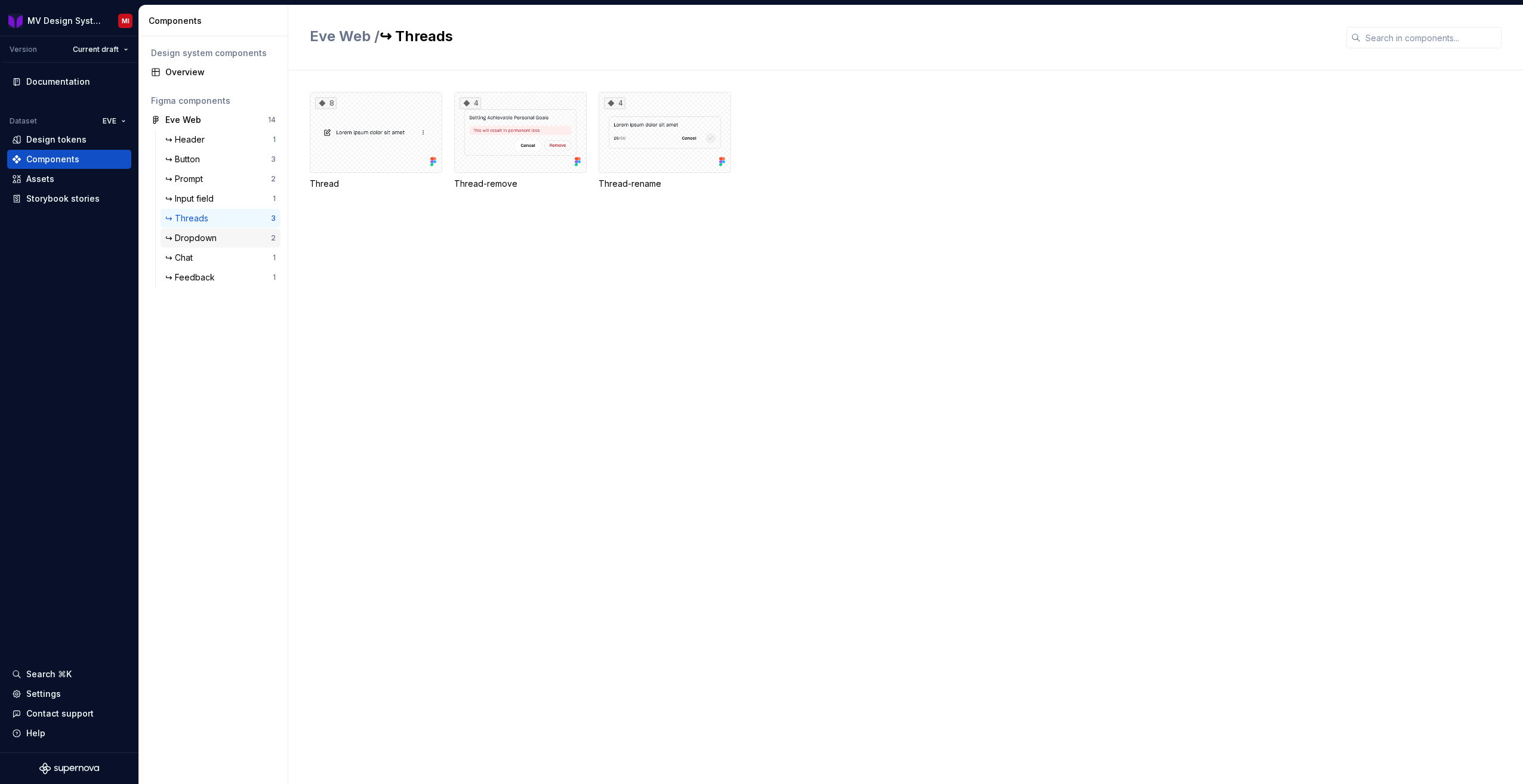
click at [236, 232] on div "↪ Dropdown 2" at bounding box center [220, 238] width 120 height 19
click at [516, 162] on div at bounding box center [520, 132] width 132 height 81
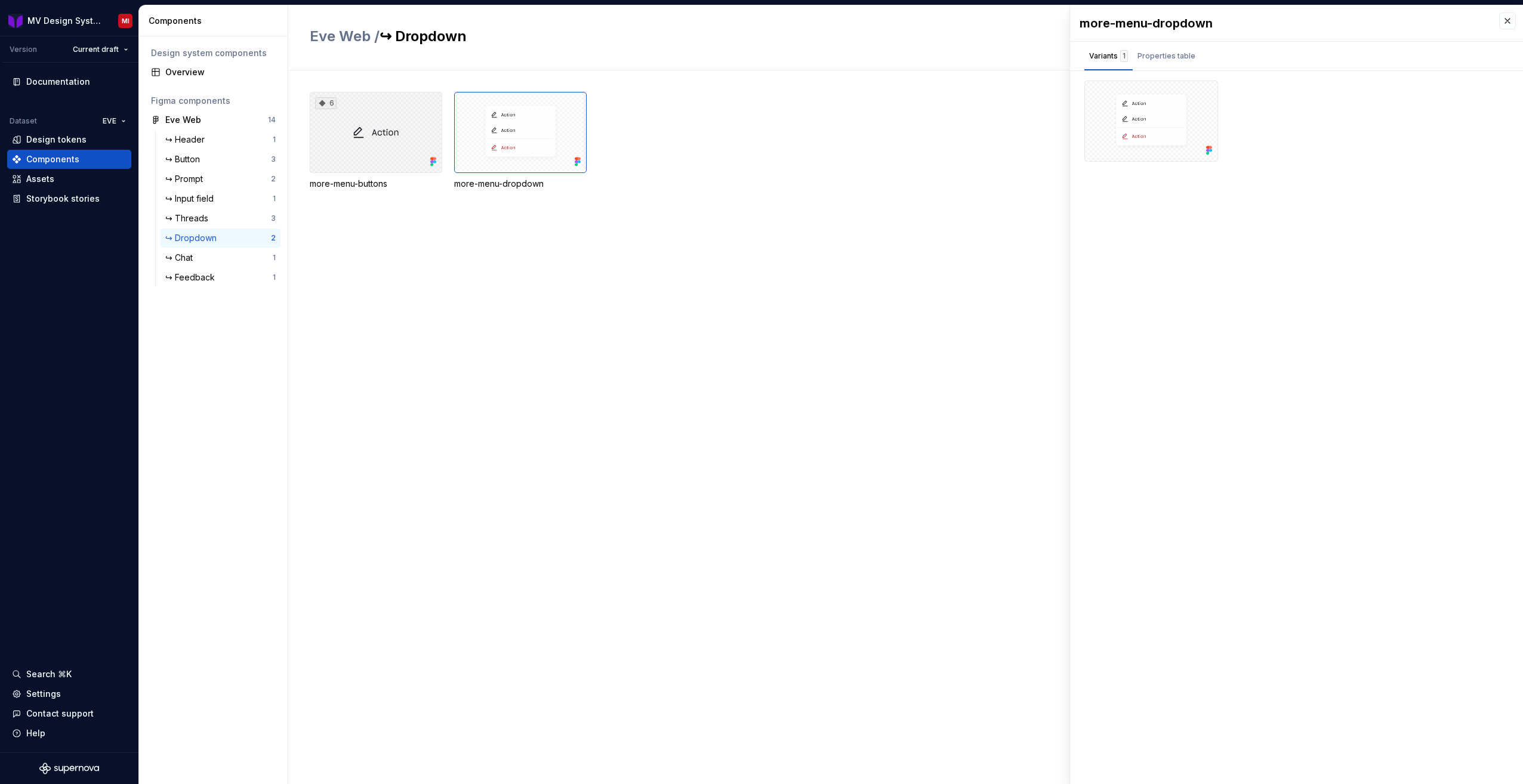
click at [346, 153] on div "6" at bounding box center [376, 132] width 132 height 81
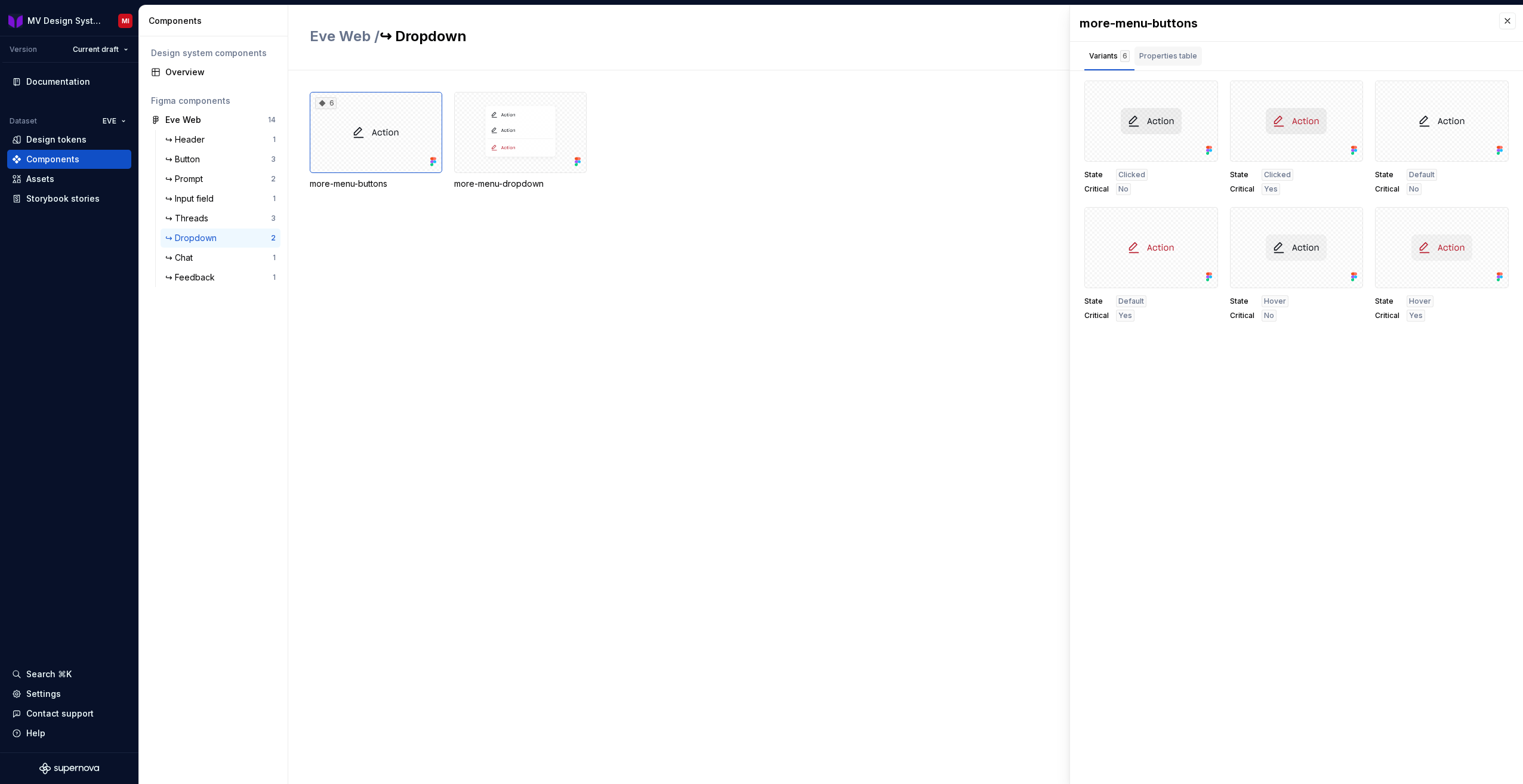
click at [1198, 61] on div "Properties table" at bounding box center [1168, 56] width 68 height 19
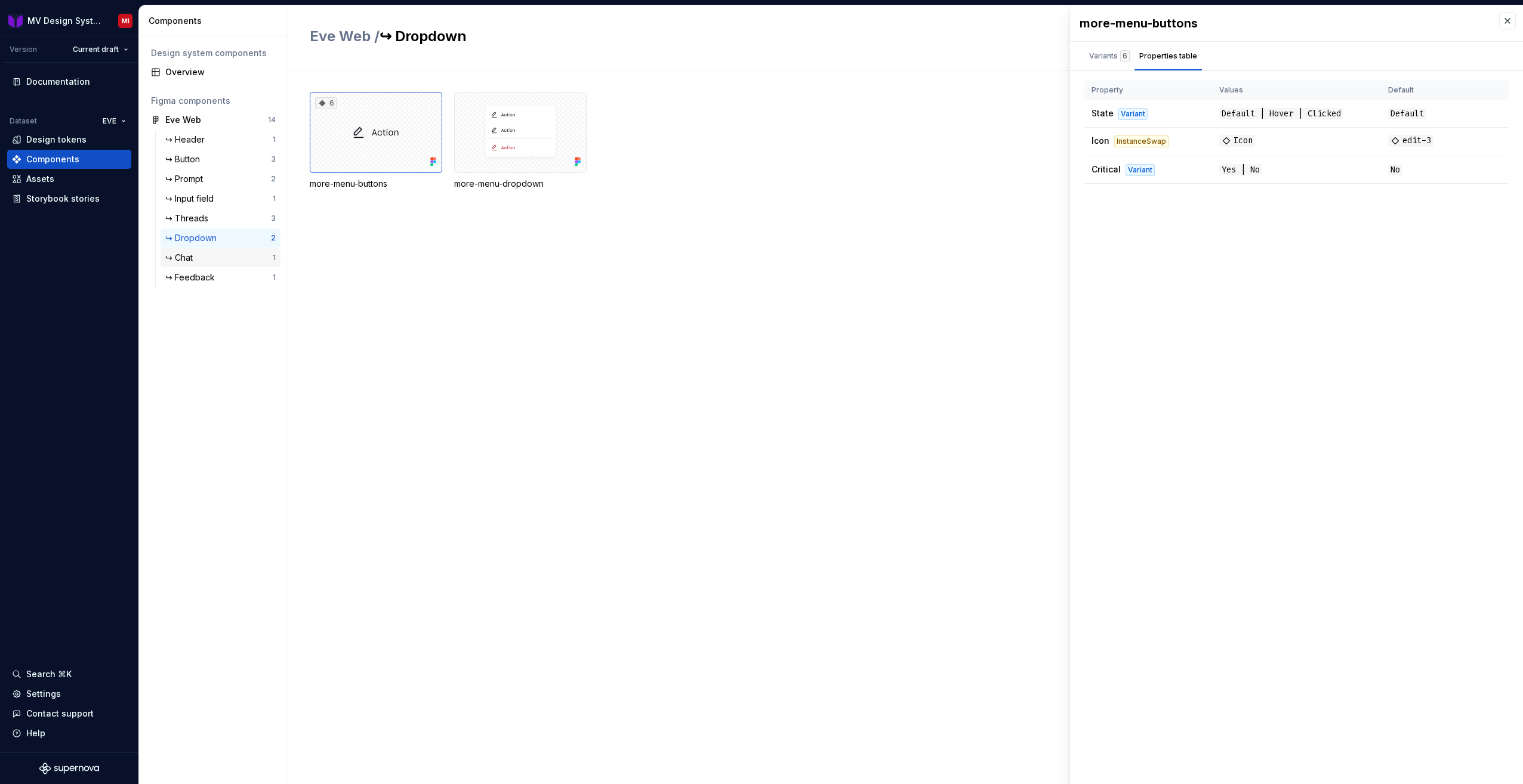
click at [225, 255] on div "↪ Chat" at bounding box center [219, 258] width 107 height 12
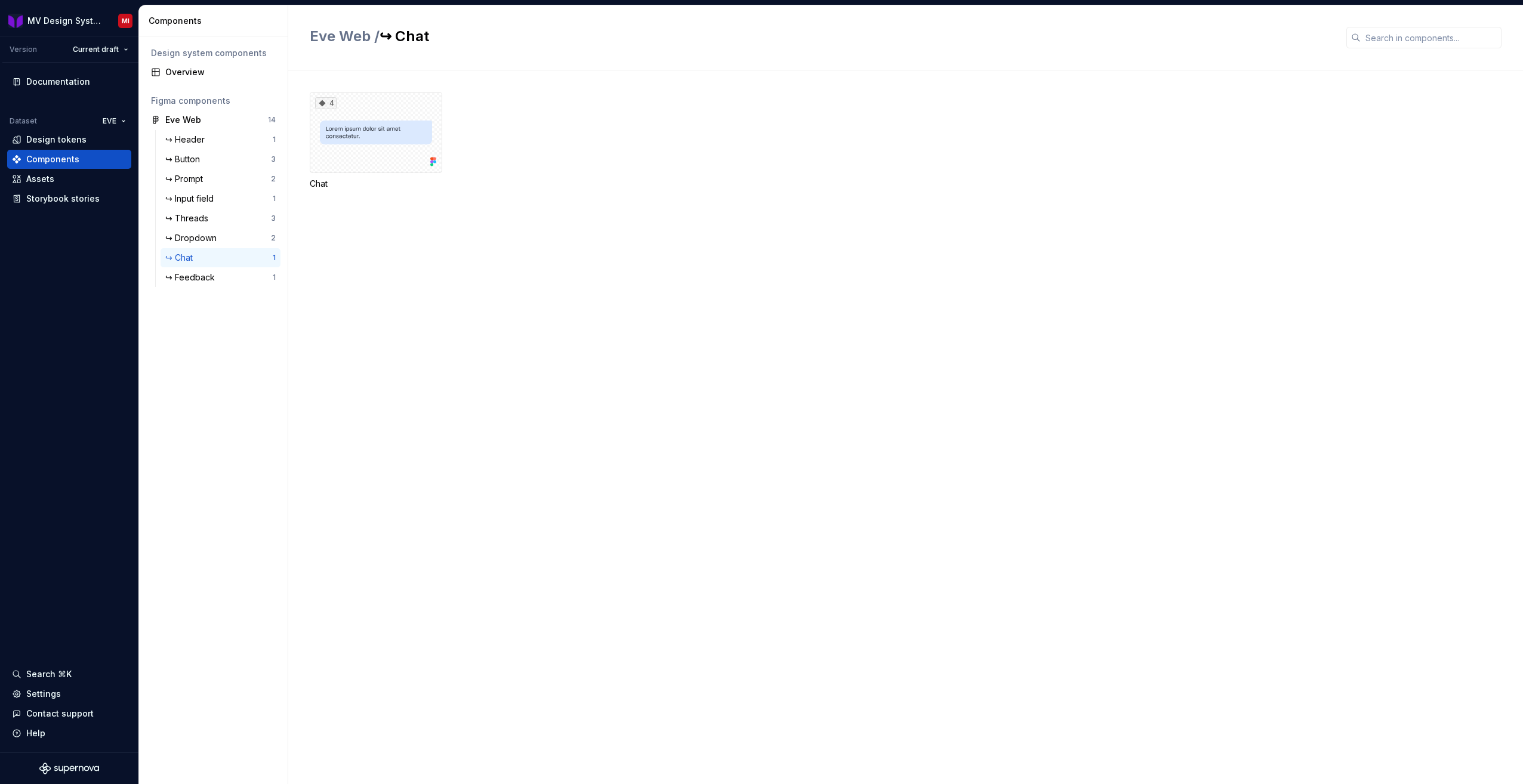
click at [399, 146] on div "4" at bounding box center [376, 132] width 132 height 81
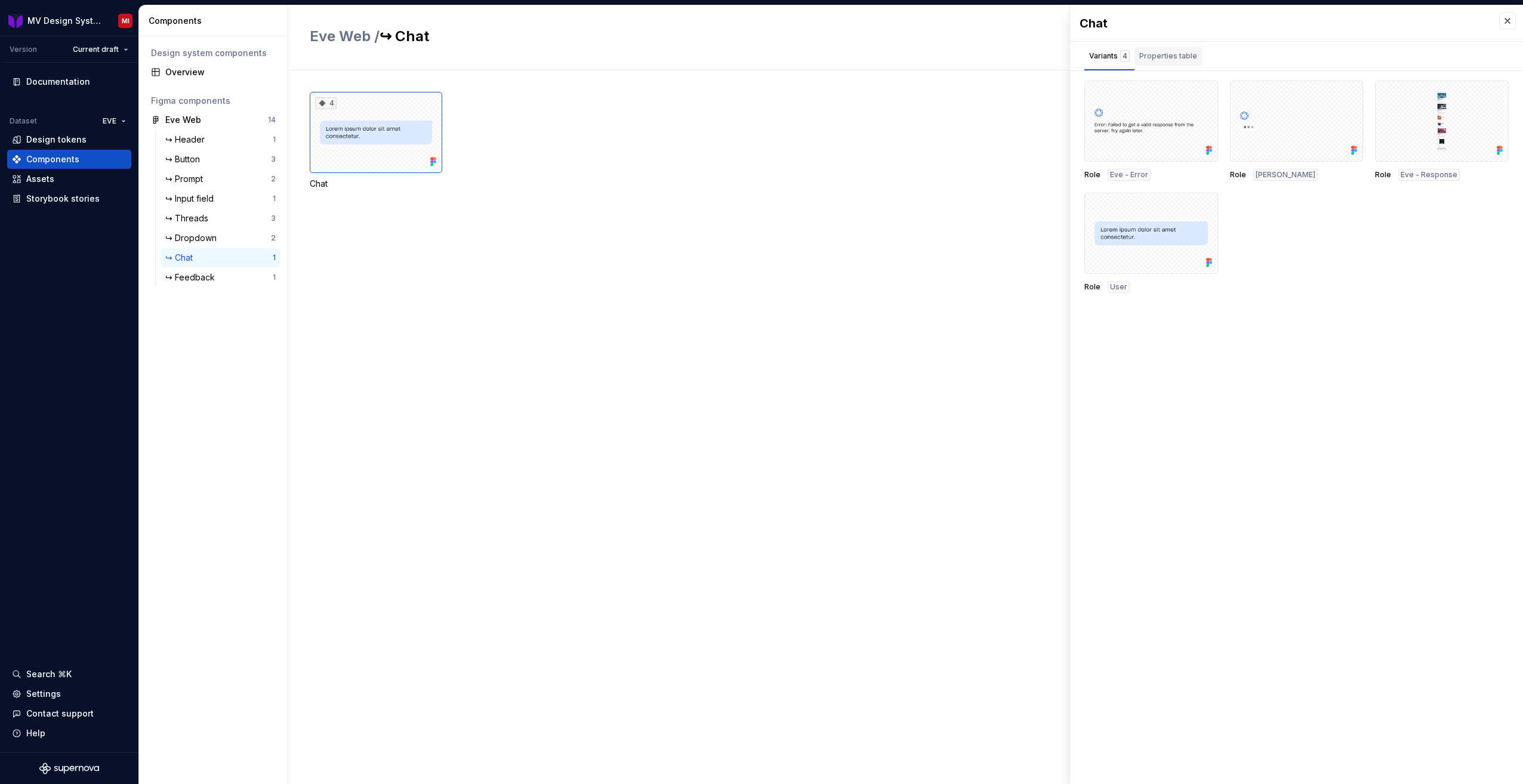
click at [1161, 60] on div "Properties table" at bounding box center [1168, 56] width 58 height 12
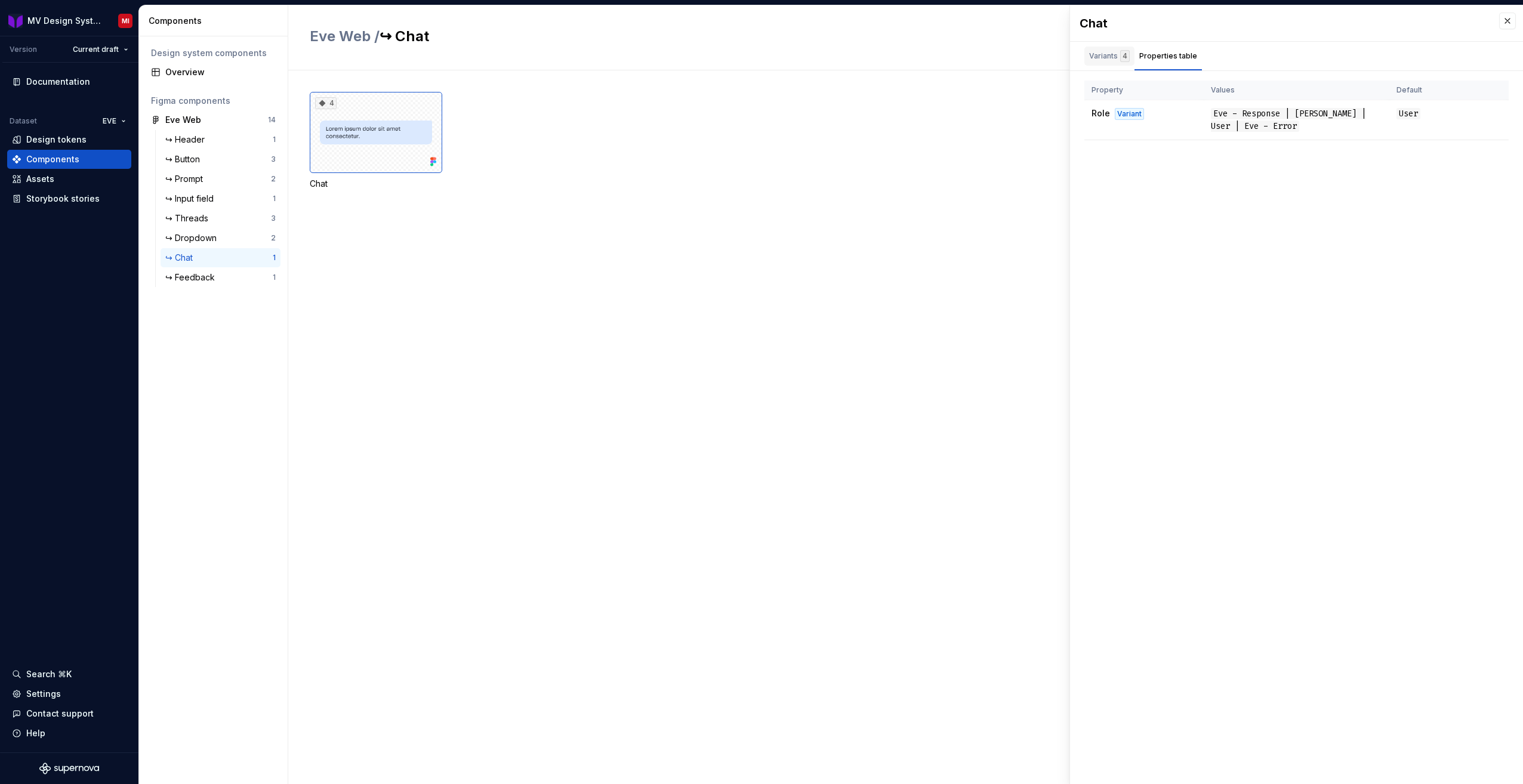
click at [1100, 61] on div "Variants 4" at bounding box center [1109, 56] width 40 height 12
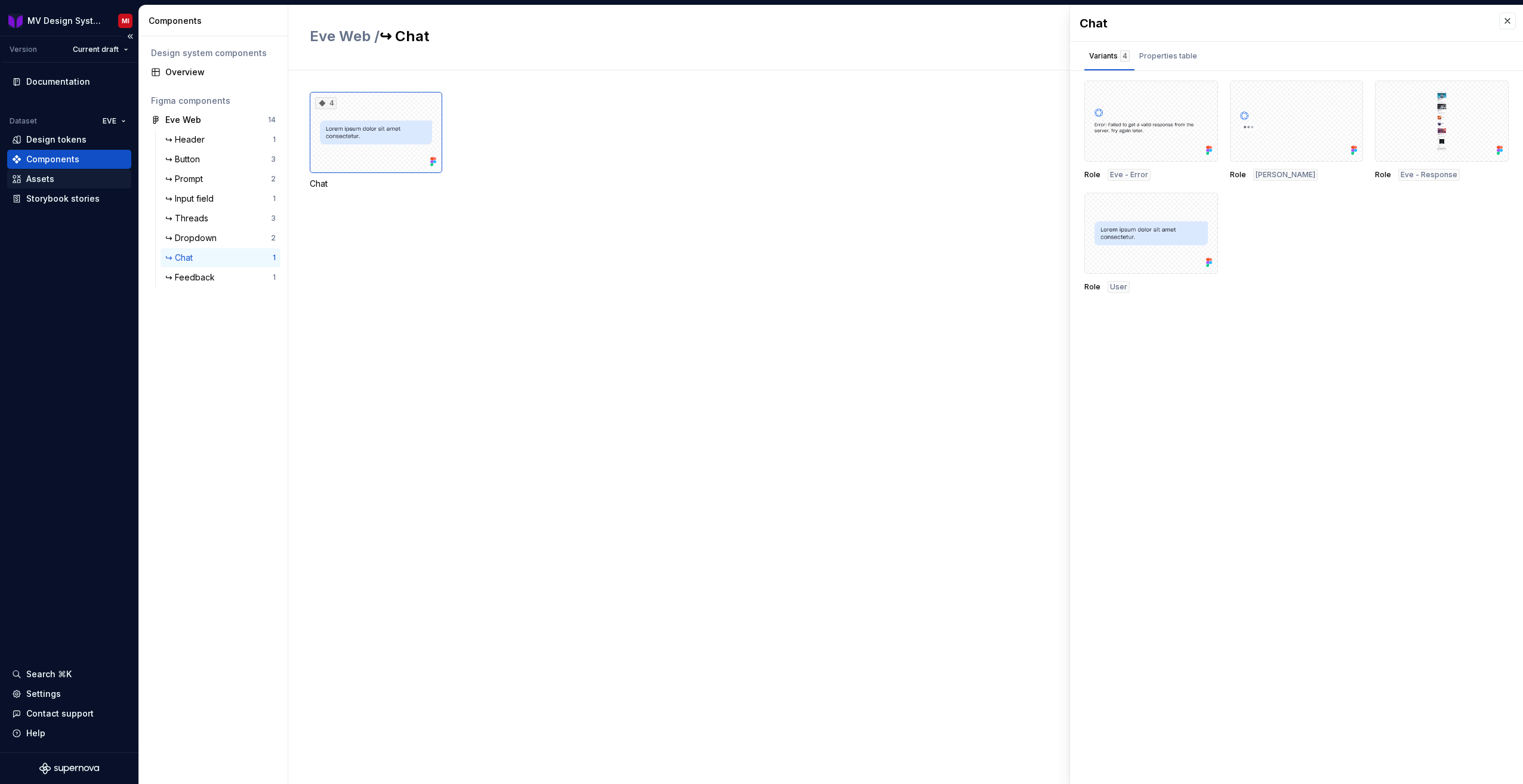
click at [72, 182] on div "Assets" at bounding box center [69, 179] width 115 height 12
